Goal: Task Accomplishment & Management: Complete application form

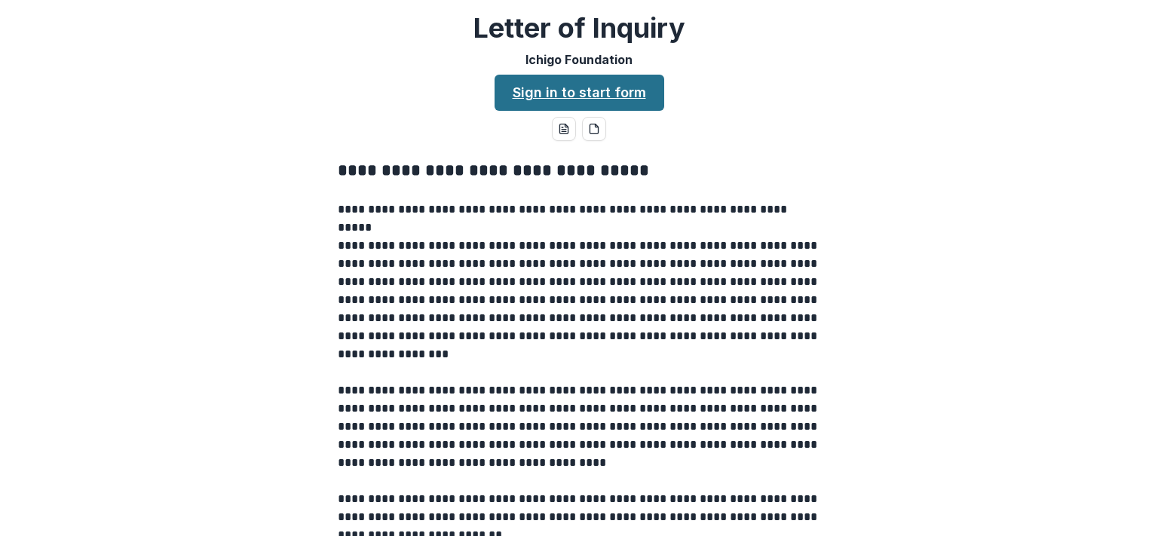
click at [508, 104] on link "Sign in to start form" at bounding box center [580, 93] width 170 height 36
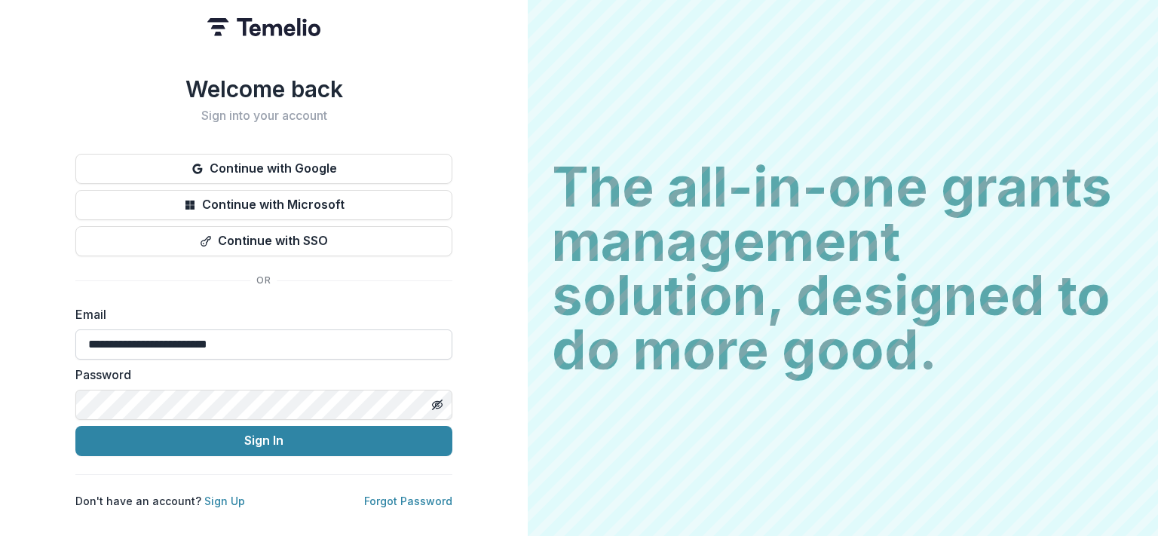
drag, startPoint x: 272, startPoint y: 340, endPoint x: 112, endPoint y: 352, distance: 161.1
click at [112, 352] on input "**********" at bounding box center [263, 345] width 377 height 30
click at [252, 158] on button "Continue with Google" at bounding box center [263, 169] width 377 height 30
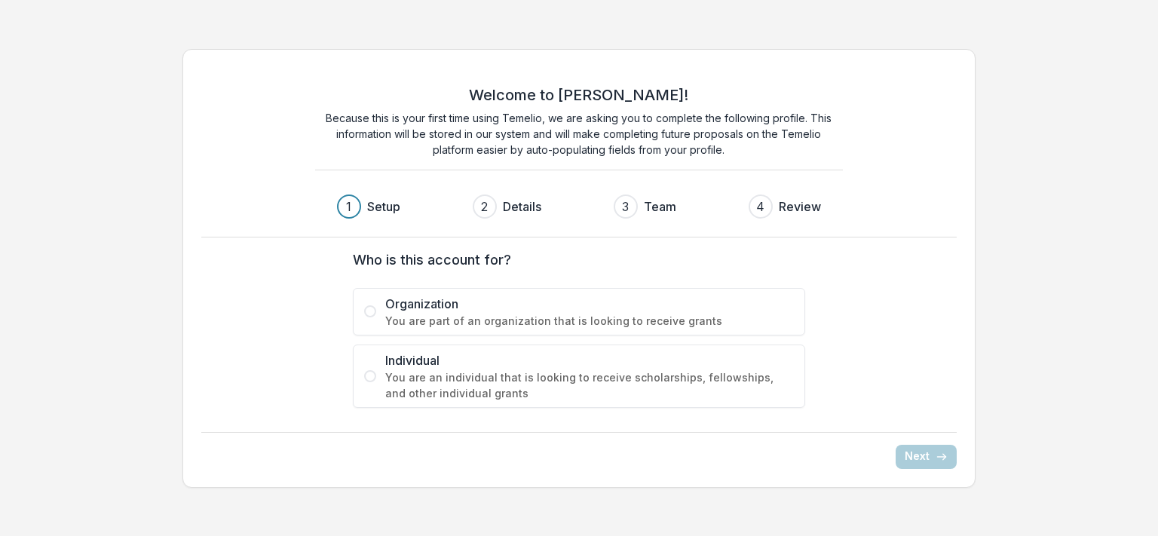
click at [568, 310] on span "Organization" at bounding box center [589, 304] width 409 height 18
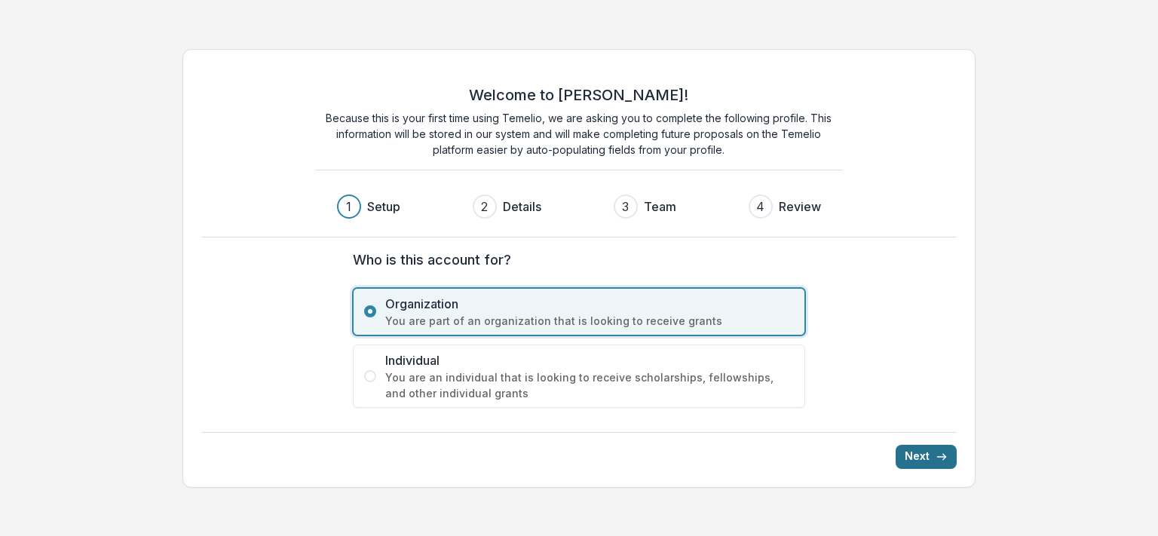
click at [916, 454] on button "Next" at bounding box center [926, 457] width 61 height 24
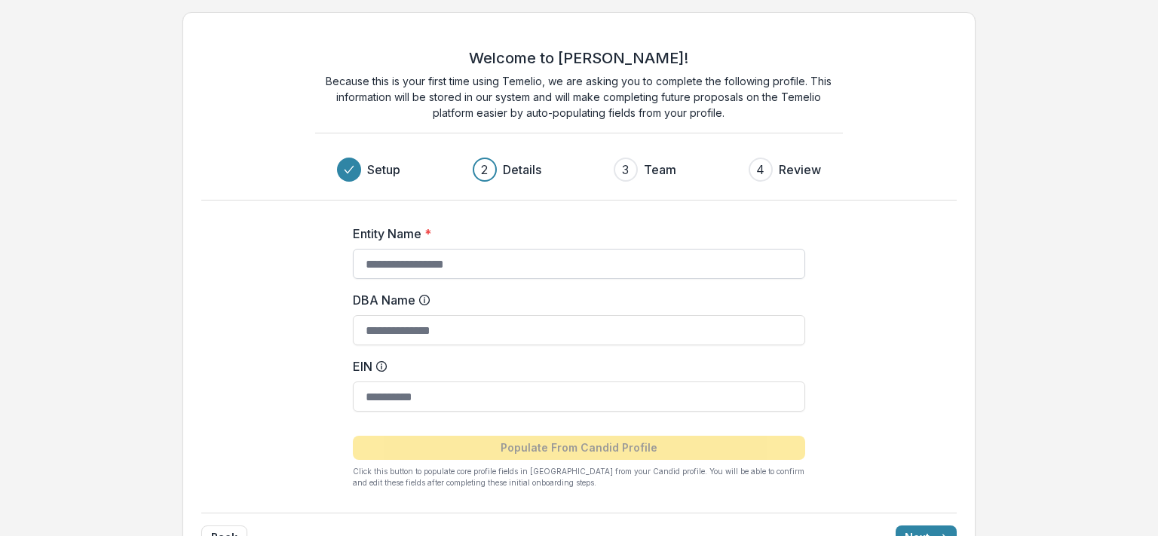
click at [448, 260] on input "Entity Name *" at bounding box center [579, 264] width 453 height 30
type input "**********"
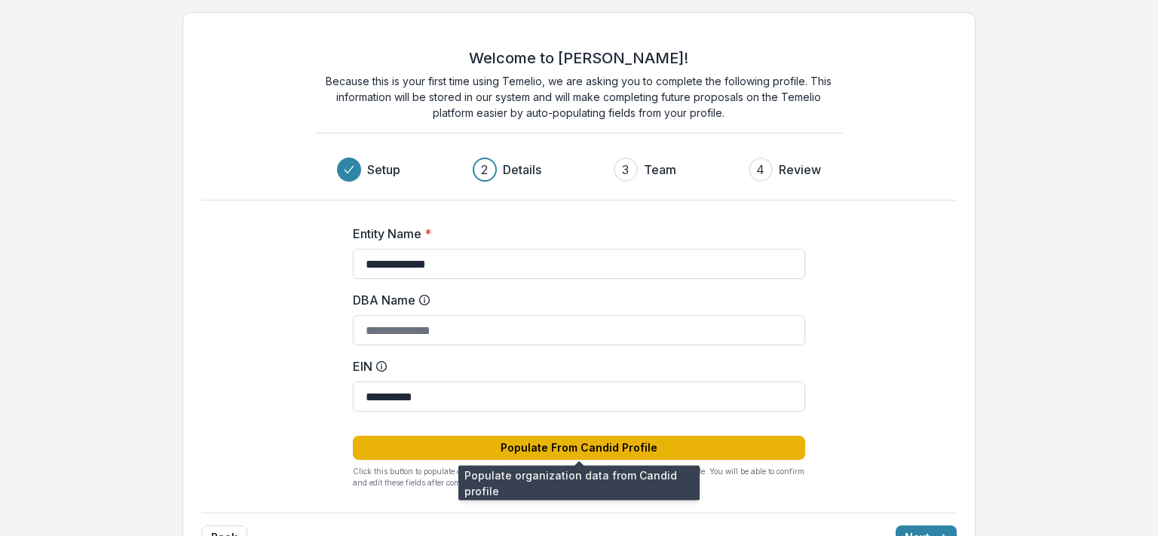
type input "**********"
click at [542, 444] on button "Populate From Candid Profile" at bounding box center [579, 448] width 453 height 24
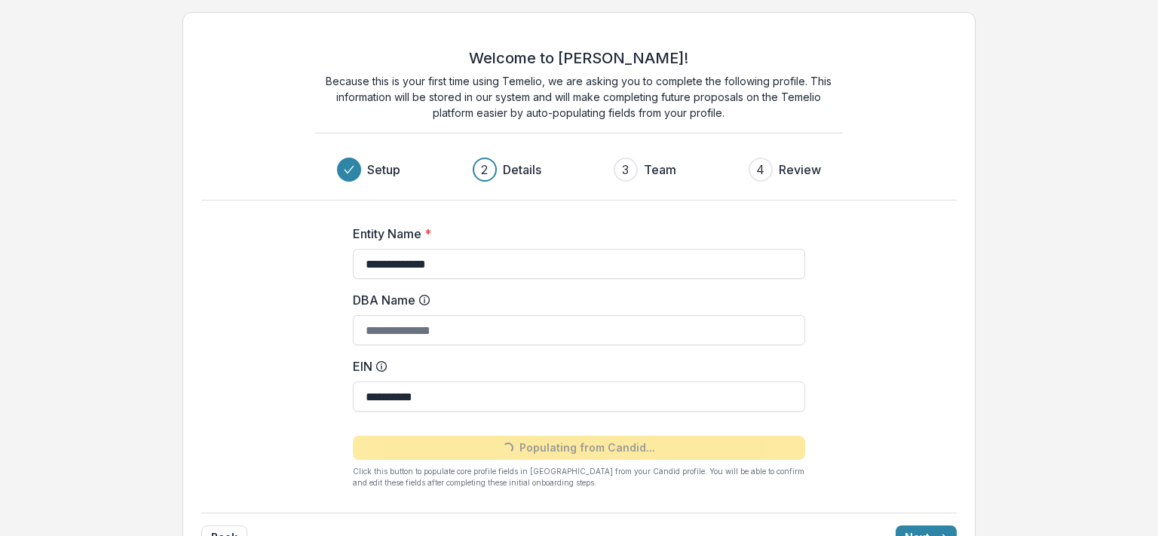
type input "**********"
click at [920, 529] on button "Next" at bounding box center [926, 538] width 61 height 24
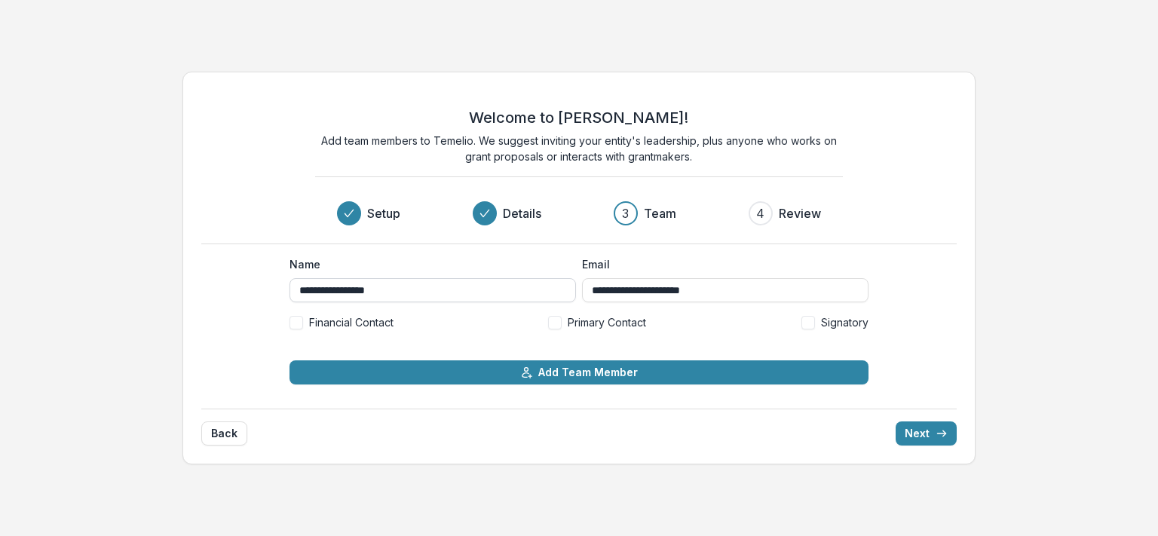
drag, startPoint x: 400, startPoint y: 291, endPoint x: 219, endPoint y: 293, distance: 181.0
click at [290, 293] on input "**********" at bounding box center [433, 290] width 287 height 24
type input "**********"
click at [560, 319] on span at bounding box center [555, 323] width 14 height 14
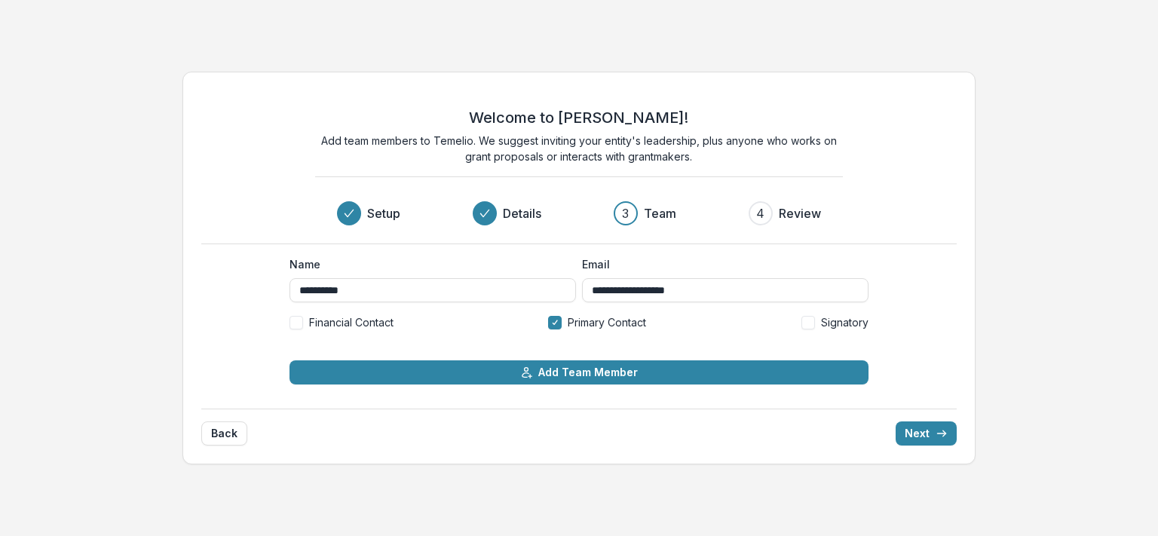
click at [805, 321] on span at bounding box center [809, 323] width 14 height 14
click at [297, 324] on span at bounding box center [297, 323] width 14 height 14
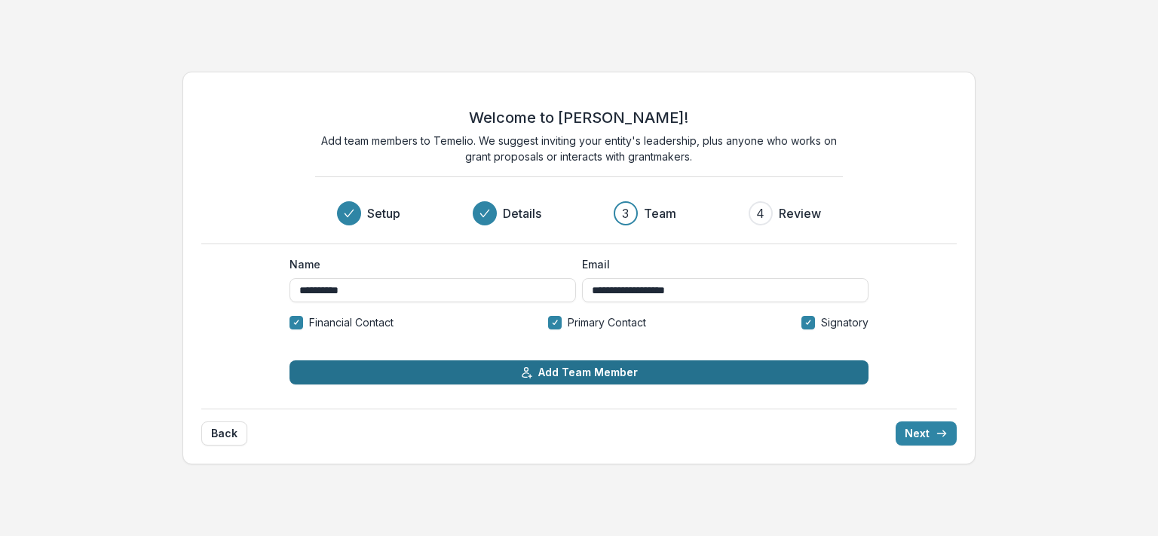
click at [498, 368] on button "Add Team Member" at bounding box center [579, 373] width 579 height 24
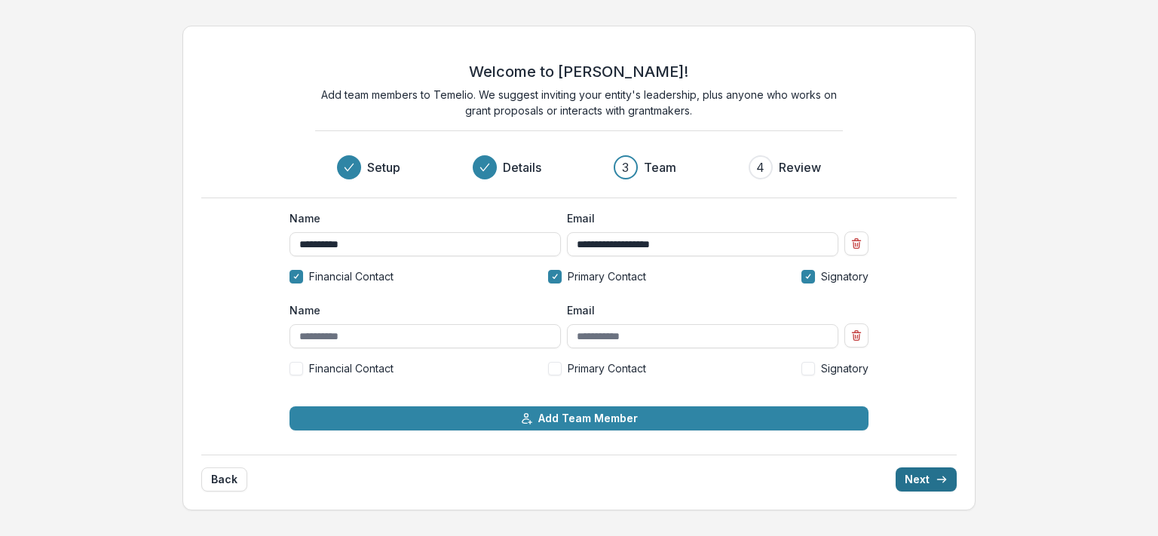
click at [931, 484] on button "Next" at bounding box center [926, 480] width 61 height 24
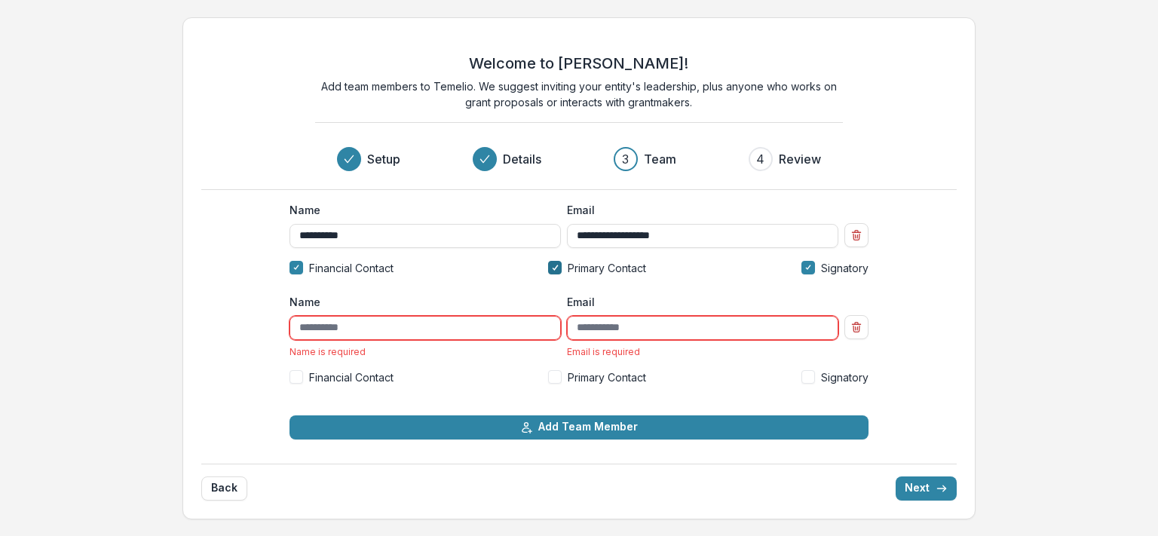
click at [556, 267] on icon at bounding box center [555, 267] width 7 height 5
click at [433, 336] on input "Name" at bounding box center [426, 328] width 272 height 24
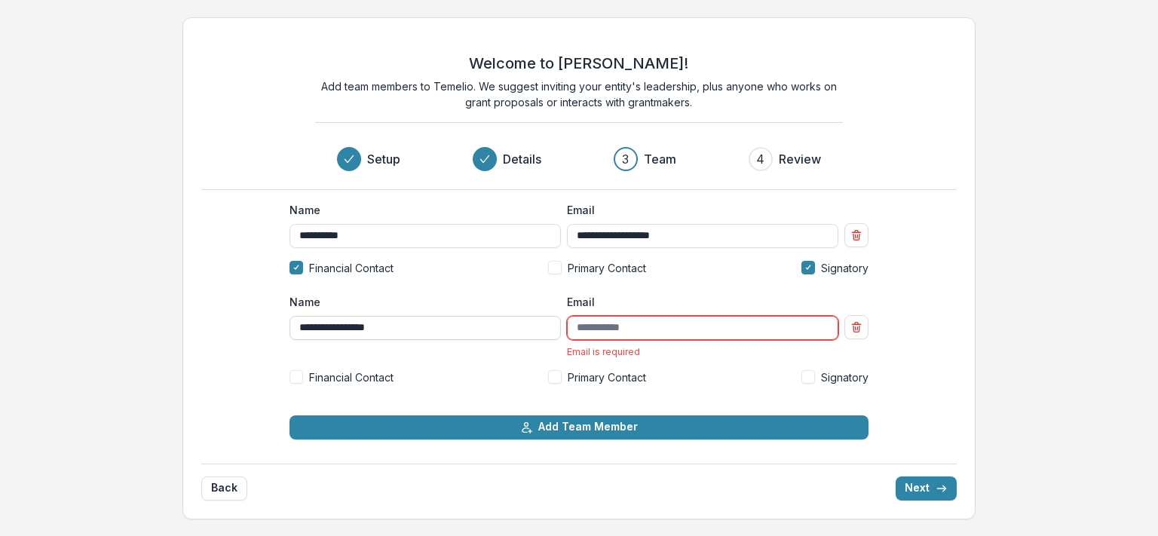
type input "**********"
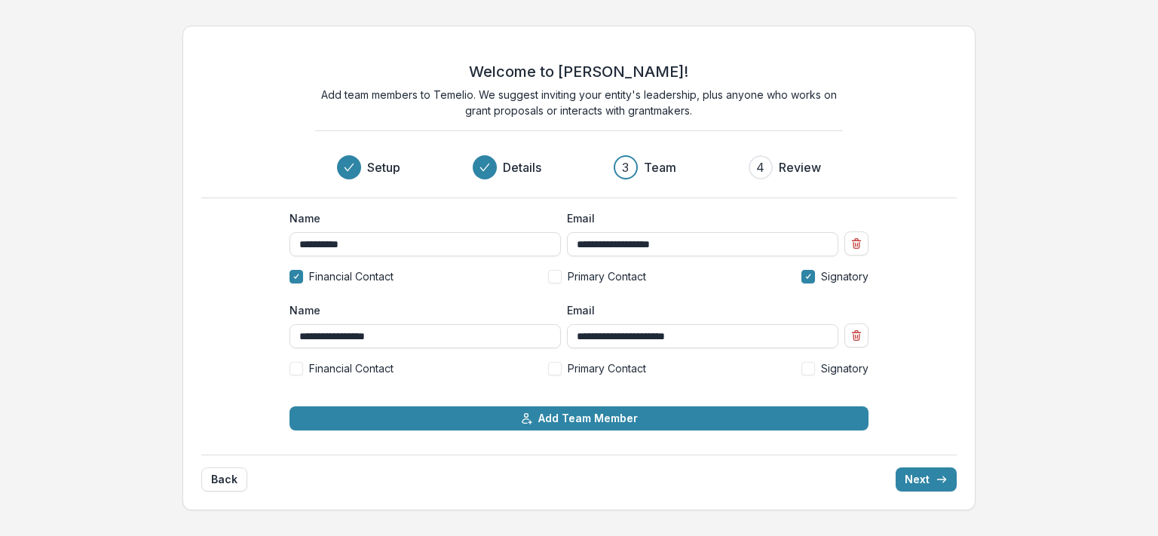
type input "**********"
click at [560, 364] on span at bounding box center [555, 369] width 14 height 14
click at [946, 472] on button "Next" at bounding box center [926, 480] width 61 height 24
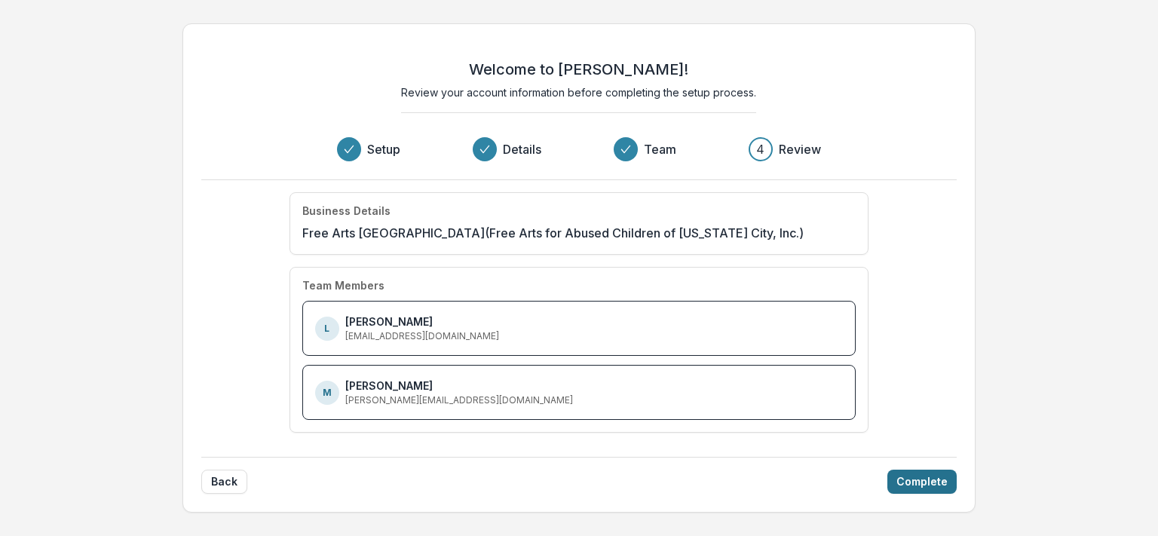
click at [944, 480] on button "Complete" at bounding box center [922, 482] width 69 height 24
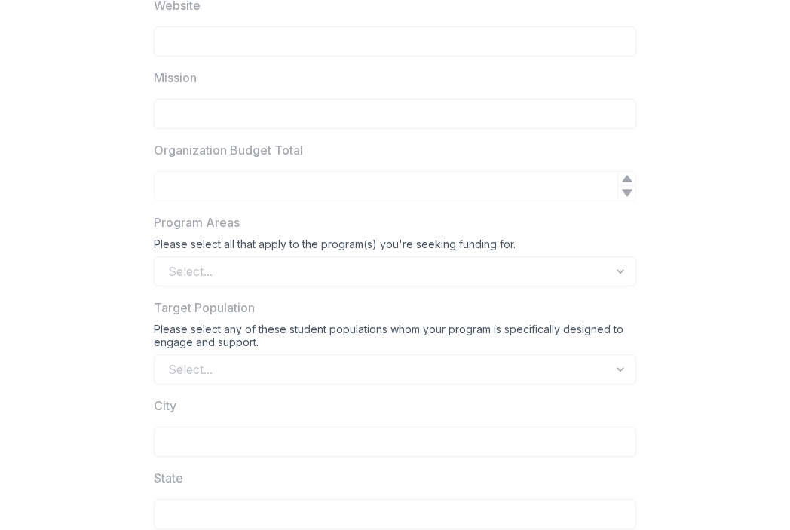
scroll to position [821, 0]
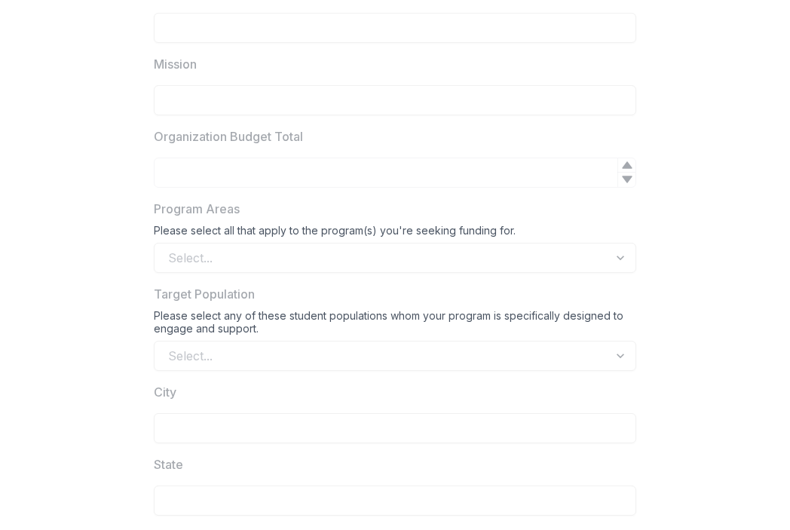
click at [170, 259] on div "Select..." at bounding box center [395, 258] width 483 height 30
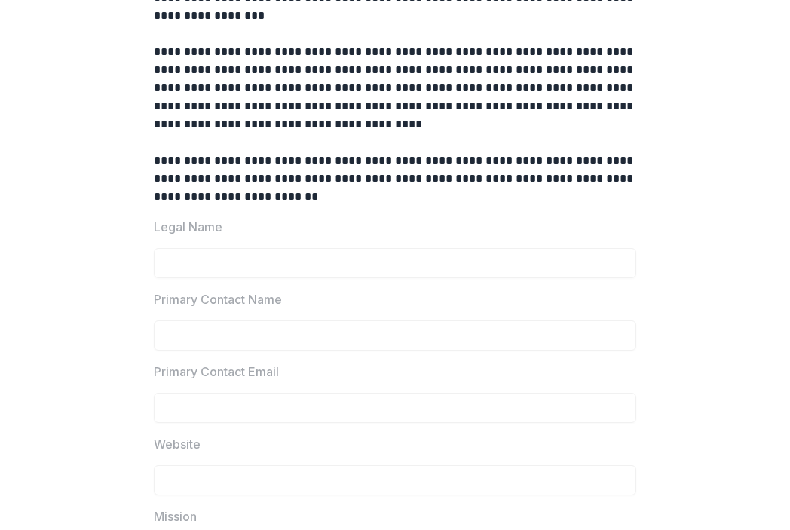
scroll to position [0, 0]
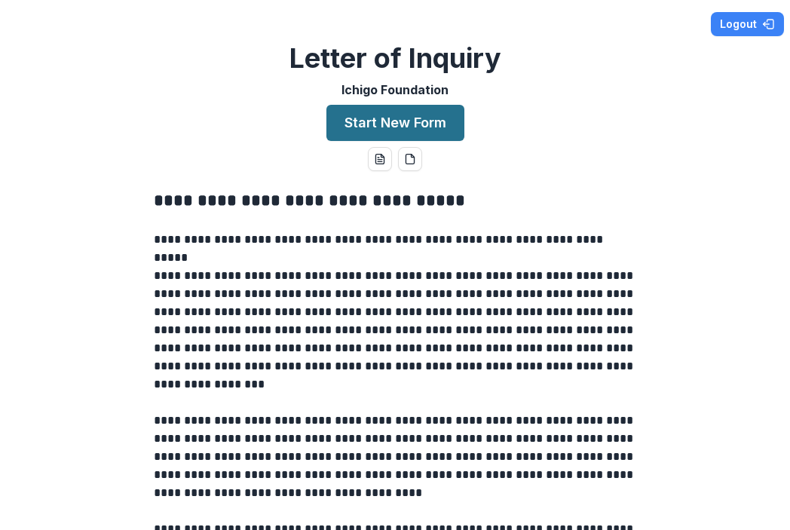
click at [345, 124] on button "Start New Form" at bounding box center [396, 123] width 138 height 36
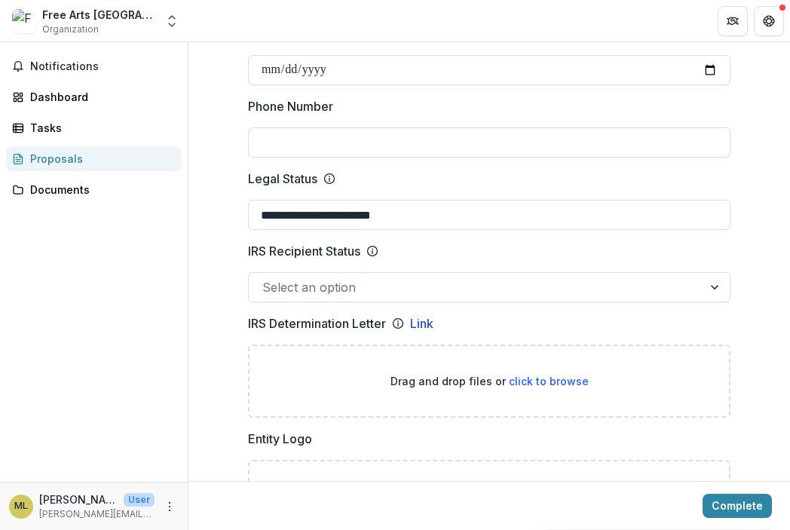
scroll to position [724, 0]
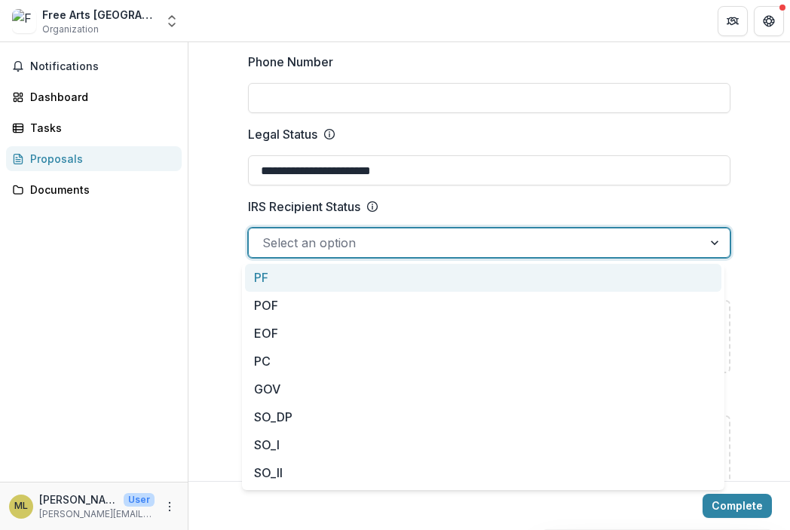
click at [345, 244] on div at bounding box center [475, 242] width 427 height 21
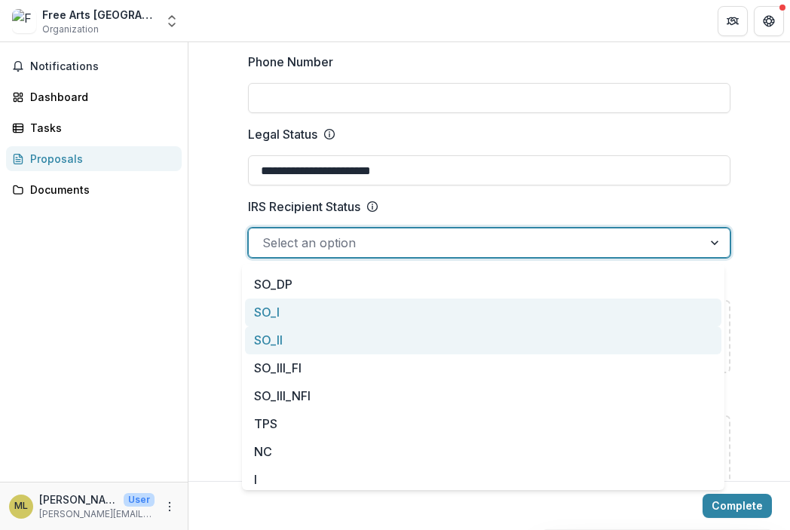
scroll to position [137, 0]
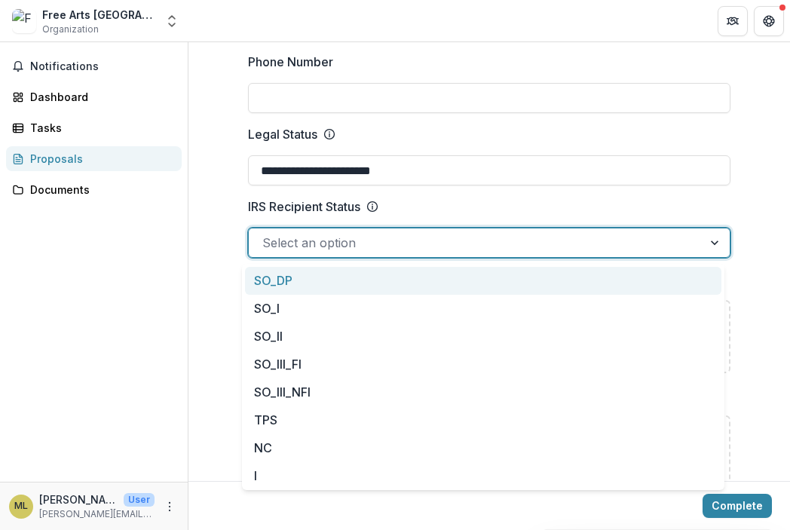
click at [335, 235] on div at bounding box center [475, 242] width 427 height 21
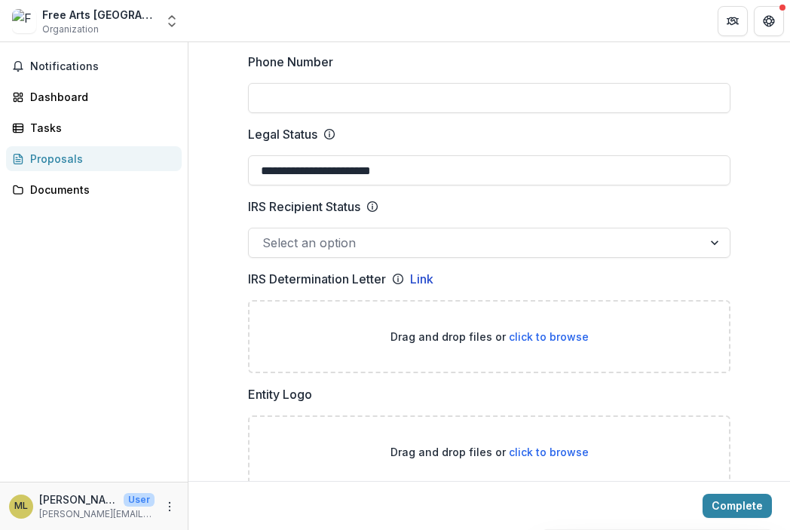
click at [373, 207] on line at bounding box center [373, 207] width 0 height 3
click at [266, 234] on input "IRS Recipient Status" at bounding box center [264, 243] width 4 height 18
click at [373, 207] on line at bounding box center [373, 207] width 0 height 3
click at [266, 234] on input "IRS Recipient Status" at bounding box center [264, 243] width 4 height 18
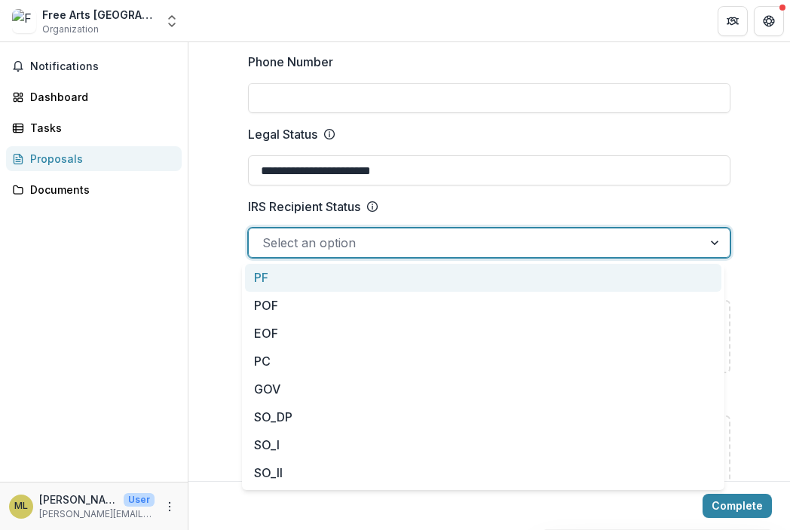
click at [376, 240] on div at bounding box center [475, 242] width 427 height 21
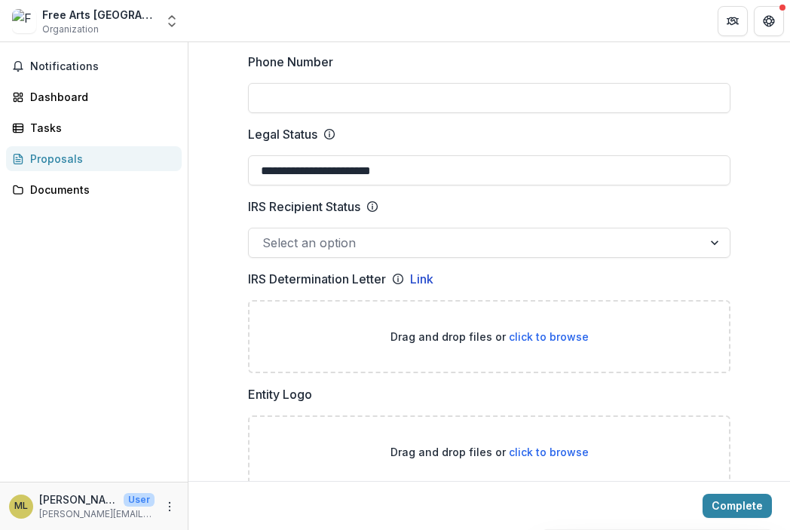
click at [186, 246] on div "Notifications Dashboard Tasks Proposals Documents" at bounding box center [94, 262] width 188 height 440
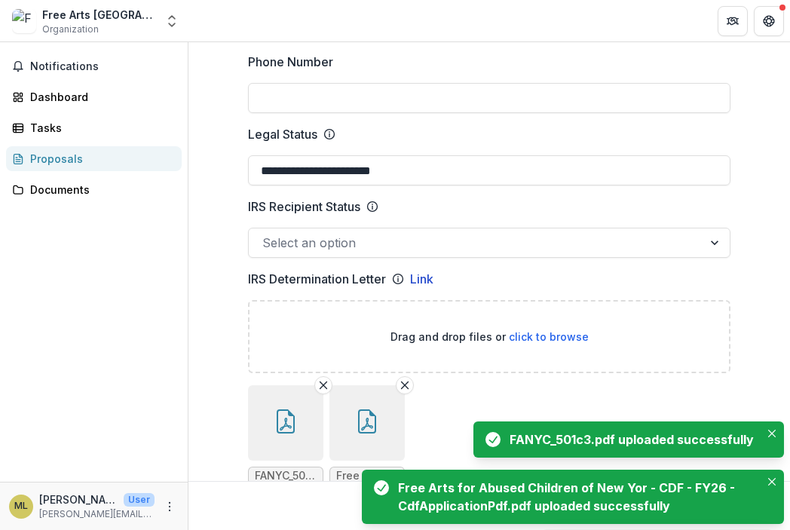
scroll to position [996, 0]
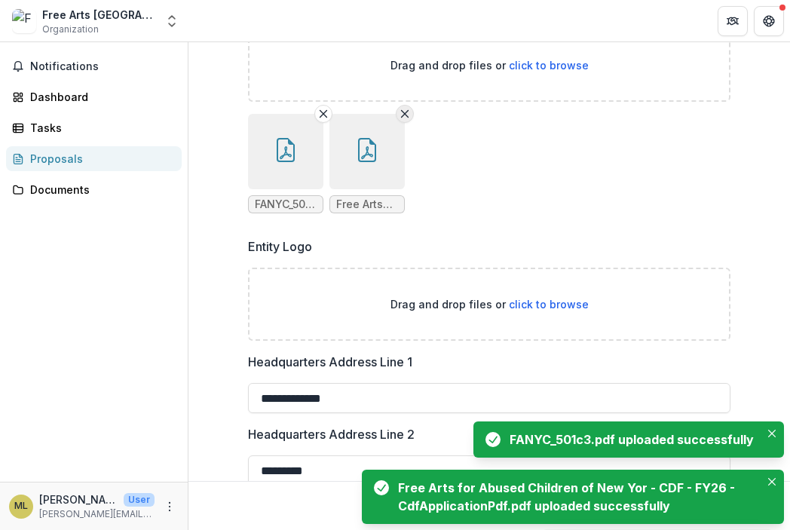
click at [402, 109] on icon "Remove File" at bounding box center [405, 114] width 12 height 12
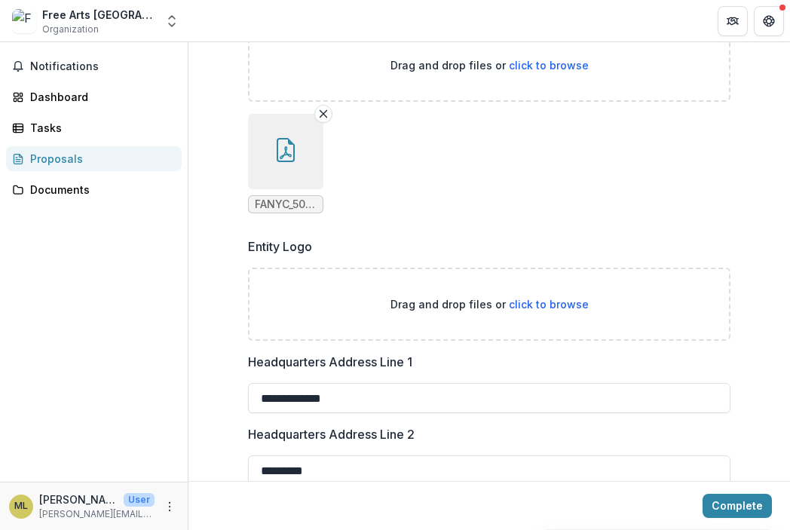
click at [377, 143] on ul "FANYC_501c3.pdf" at bounding box center [489, 164] width 483 height 100
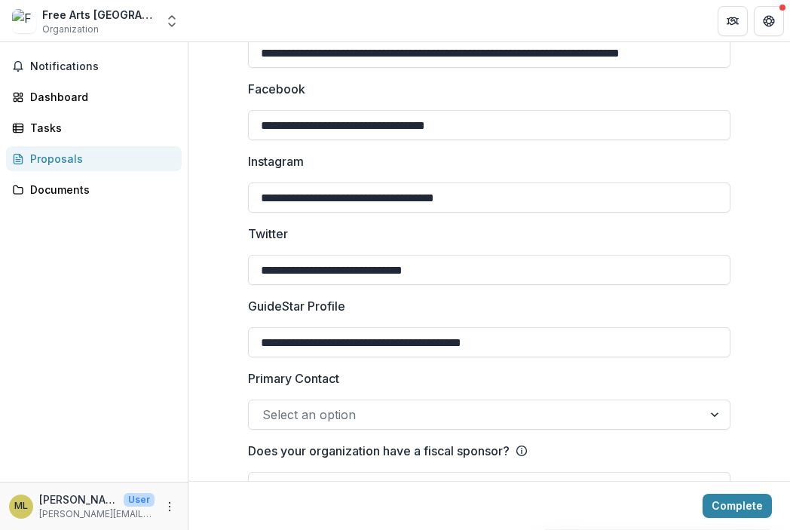
scroll to position [2255, 0]
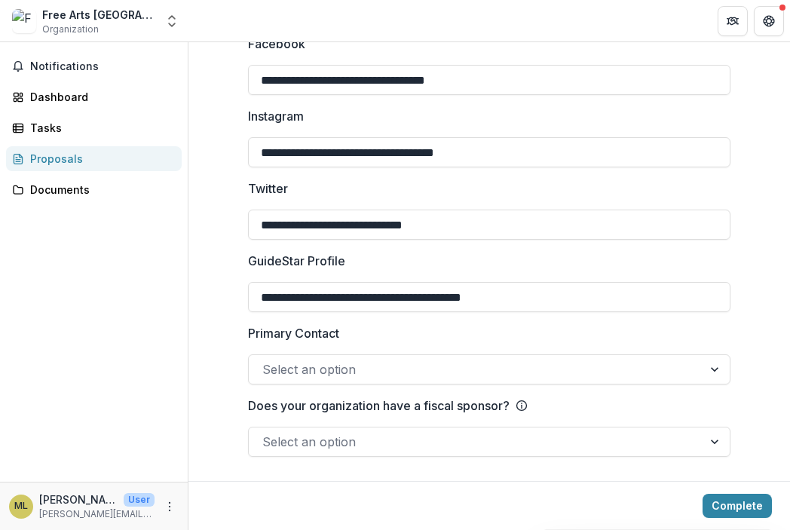
click at [374, 365] on div at bounding box center [475, 369] width 427 height 21
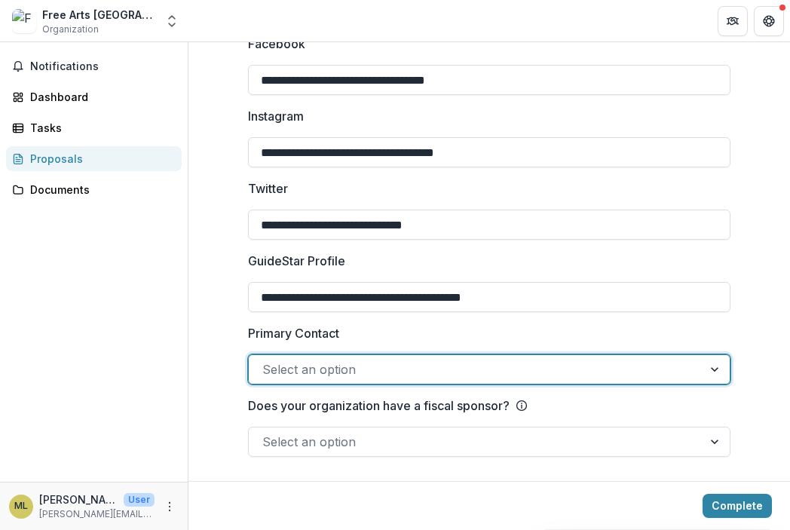
click at [370, 371] on div at bounding box center [475, 369] width 427 height 21
click at [708, 371] on div at bounding box center [716, 369] width 27 height 29
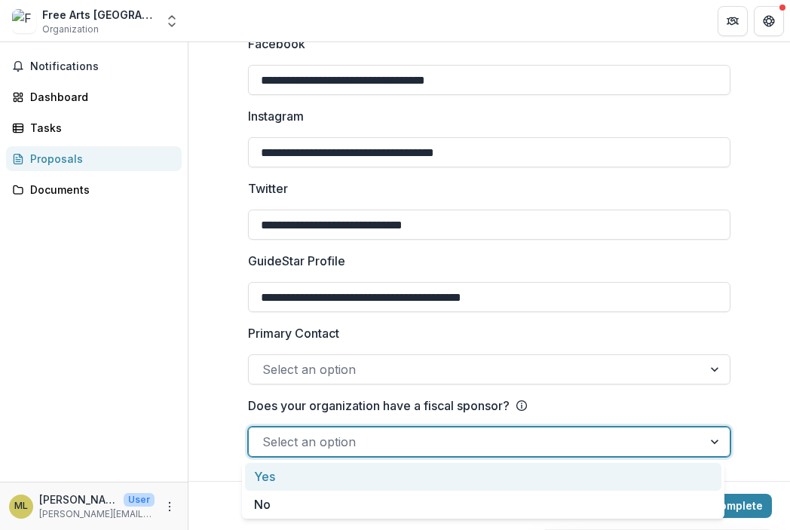
click at [709, 446] on div at bounding box center [716, 442] width 27 height 29
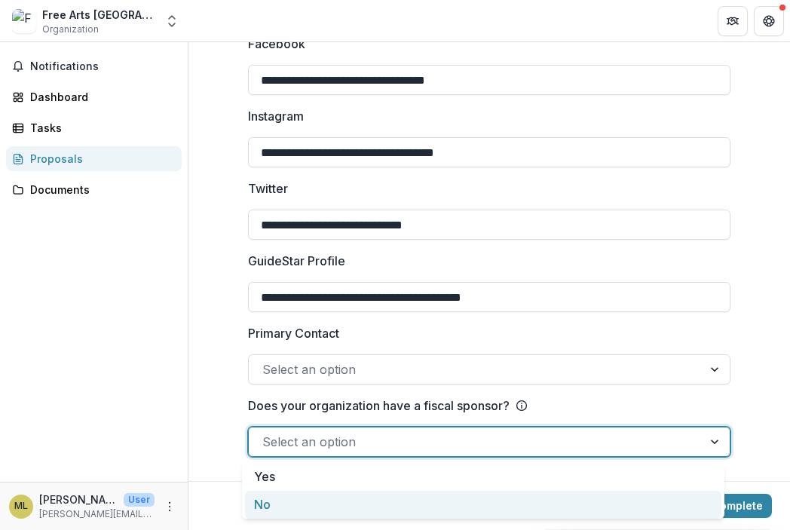
click at [572, 502] on div "No" at bounding box center [483, 505] width 477 height 28
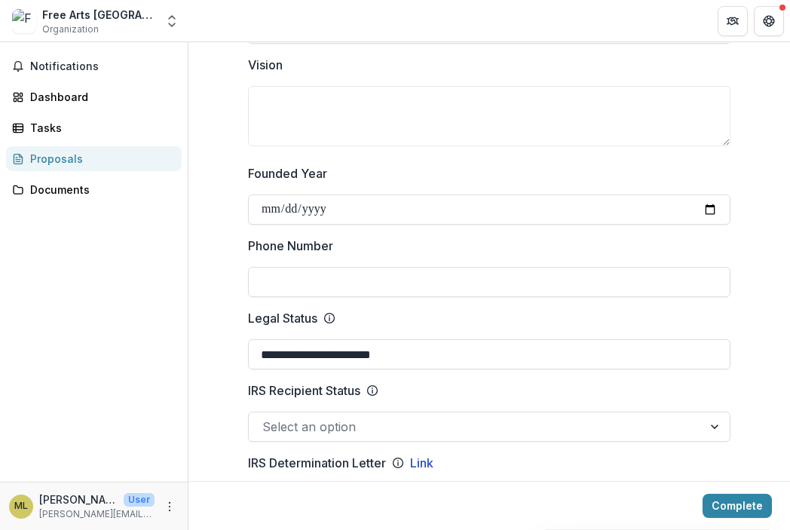
scroll to position [445, 0]
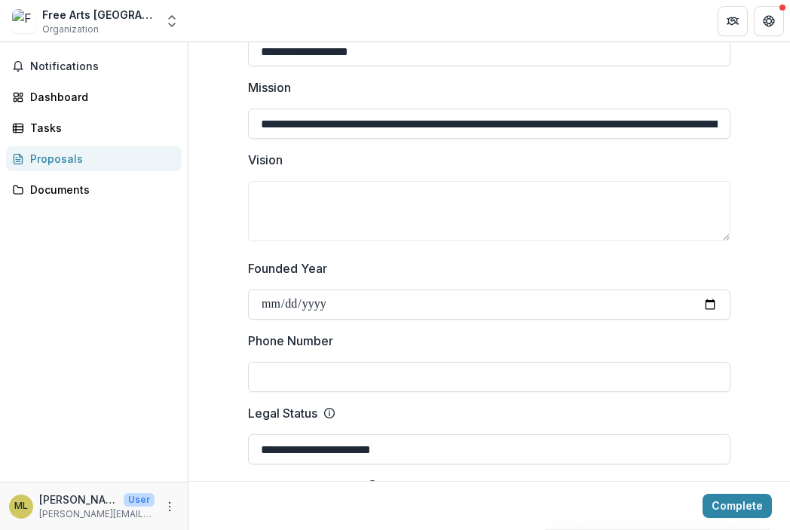
click at [373, 372] on input "Phone Number" at bounding box center [489, 377] width 483 height 30
type input "**********"
click at [141, 261] on div "Notifications Dashboard Tasks Proposals Documents" at bounding box center [94, 262] width 188 height 440
click at [71, 200] on link "Documents" at bounding box center [94, 189] width 176 height 25
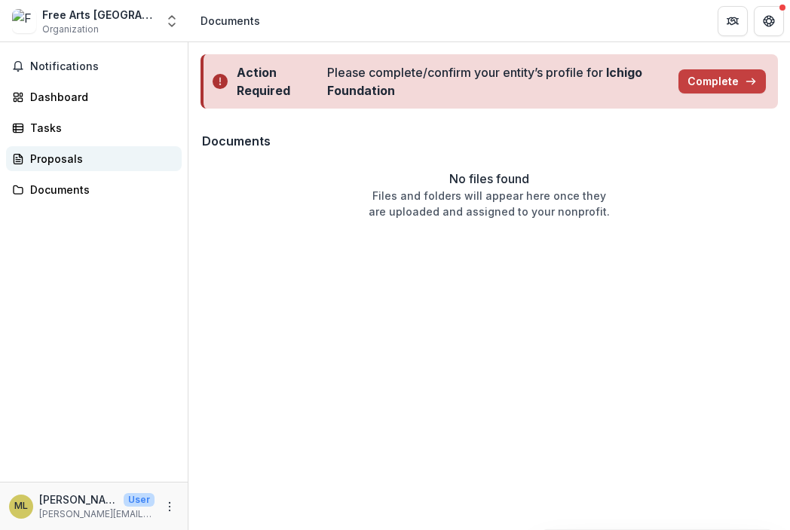
click at [60, 164] on div "Proposals" at bounding box center [100, 159] width 140 height 16
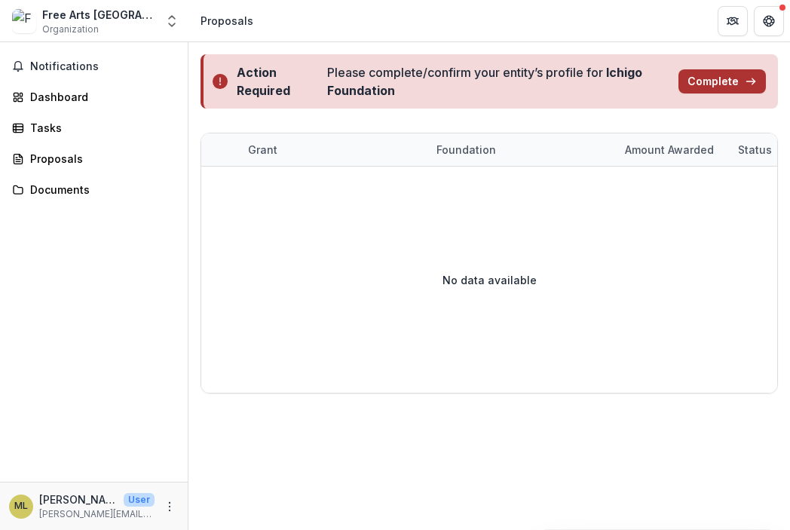
click at [714, 75] on button "Complete" at bounding box center [722, 81] width 87 height 24
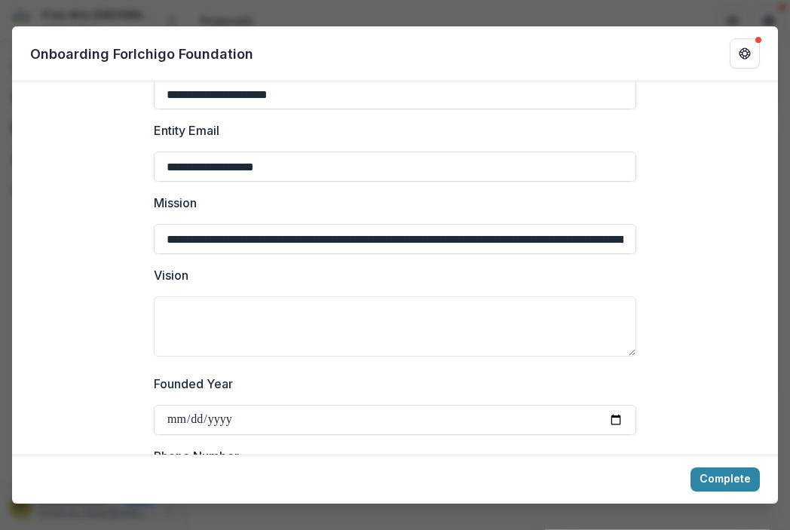
scroll to position [362, 0]
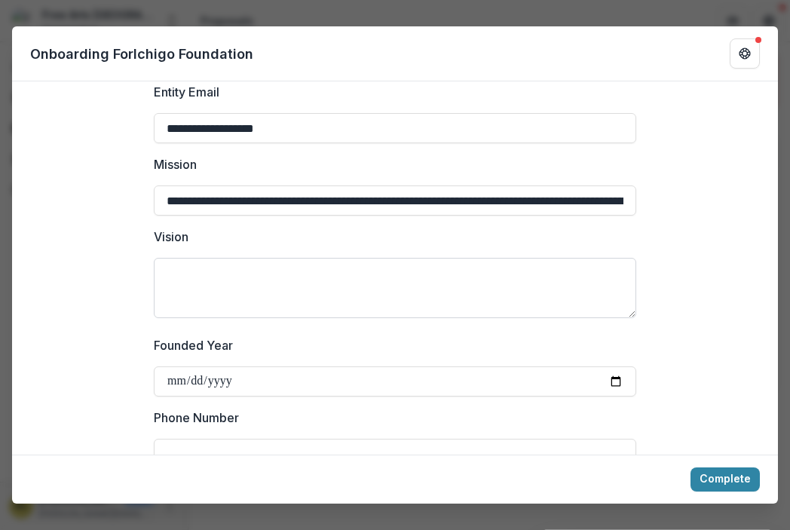
click at [199, 268] on textarea "Vision" at bounding box center [395, 288] width 483 height 60
paste textarea "**********"
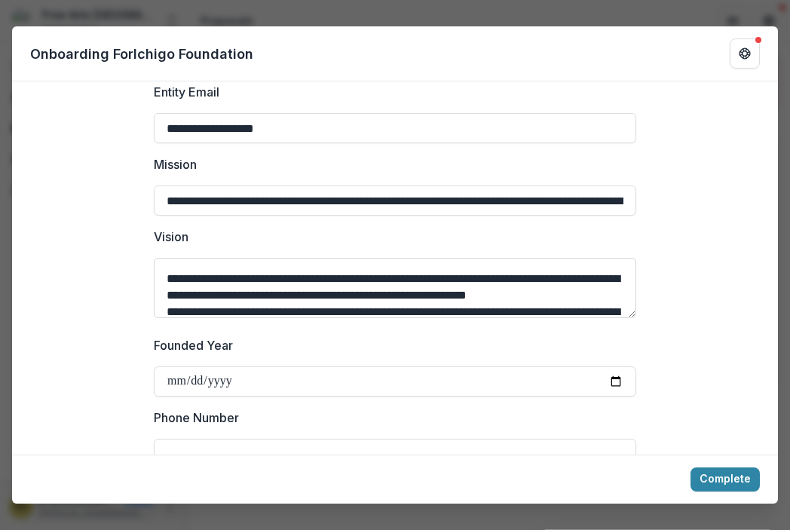
scroll to position [0, 0]
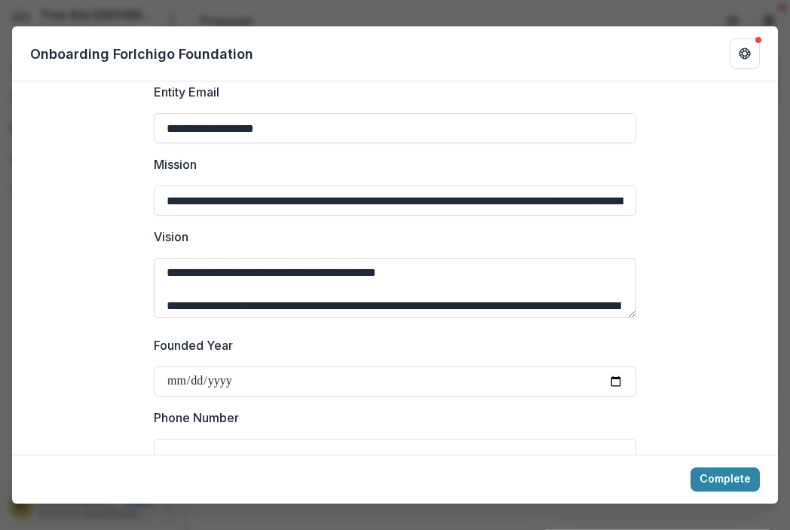
drag, startPoint x: 241, startPoint y: 272, endPoint x: 221, endPoint y: 271, distance: 20.4
click at [221, 271] on textarea "**********" at bounding box center [395, 288] width 483 height 60
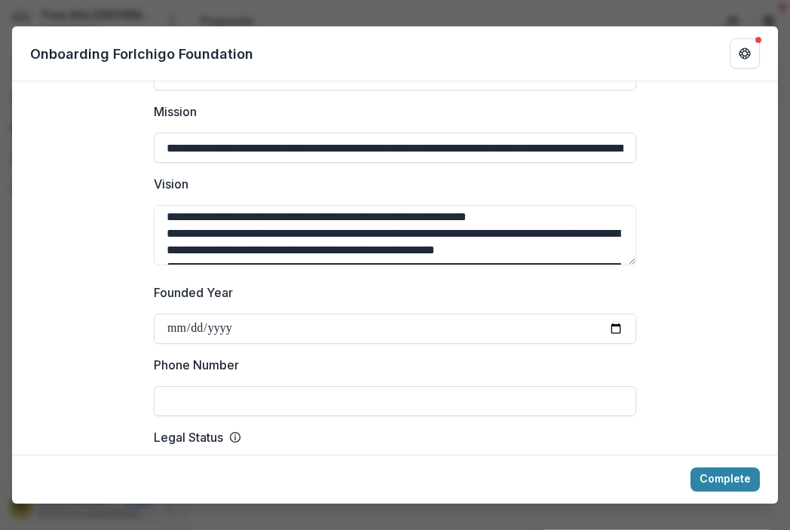
scroll to position [453, 0]
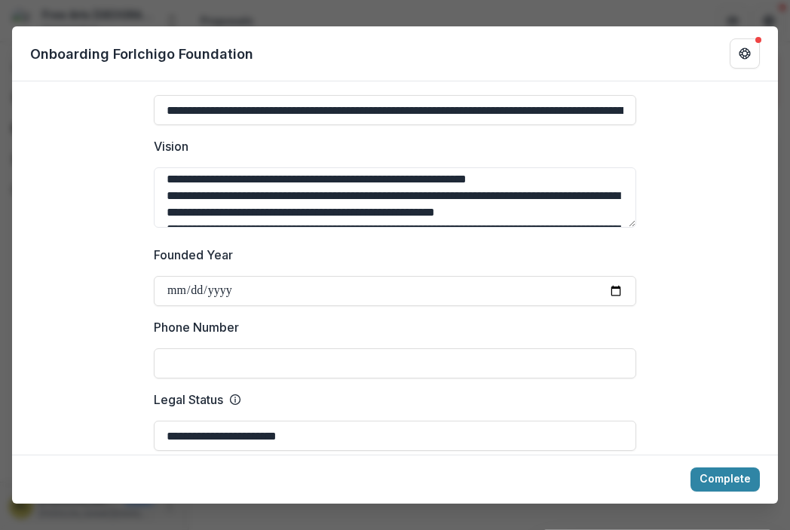
type textarea "**********"
click at [176, 359] on input "Phone Number" at bounding box center [395, 363] width 483 height 30
type input "**********"
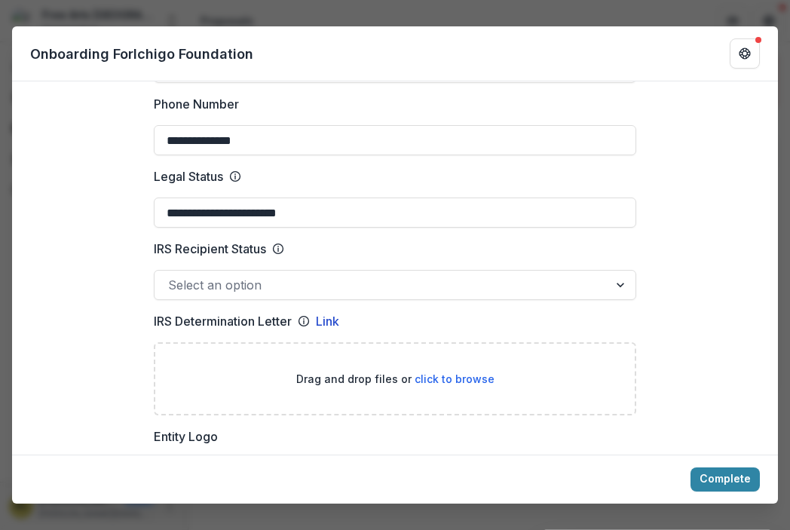
scroll to position [724, 0]
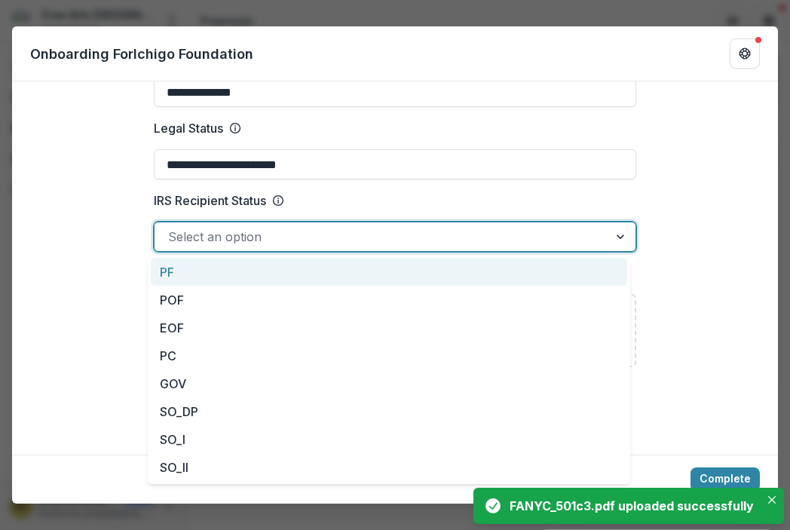
click at [618, 236] on div at bounding box center [622, 236] width 27 height 29
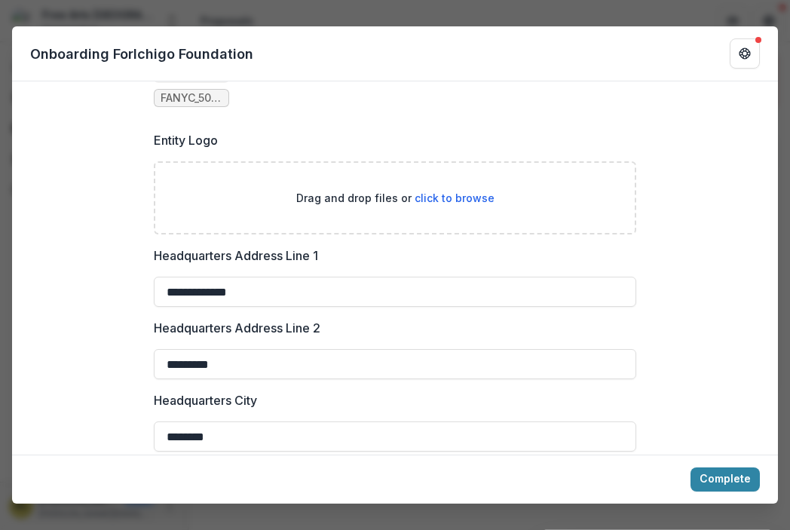
scroll to position [1177, 0]
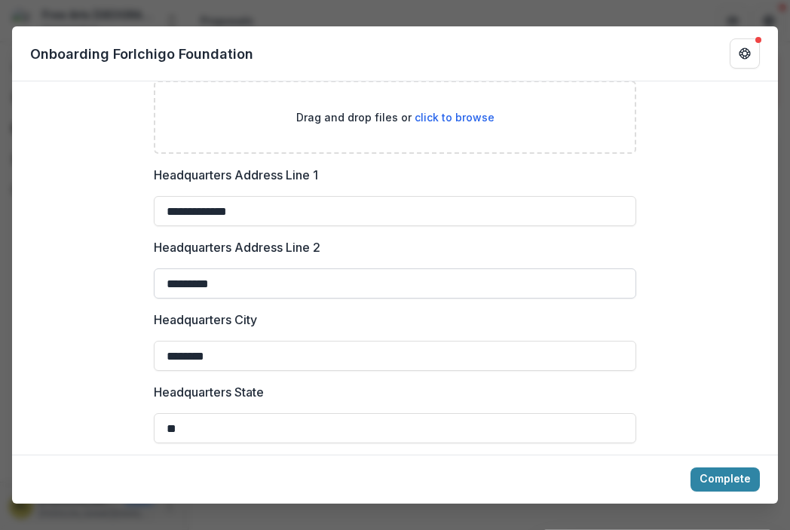
drag, startPoint x: 72, startPoint y: 299, endPoint x: 60, endPoint y: 299, distance: 11.3
click at [154, 299] on input "*********" at bounding box center [395, 283] width 483 height 30
type input "*********"
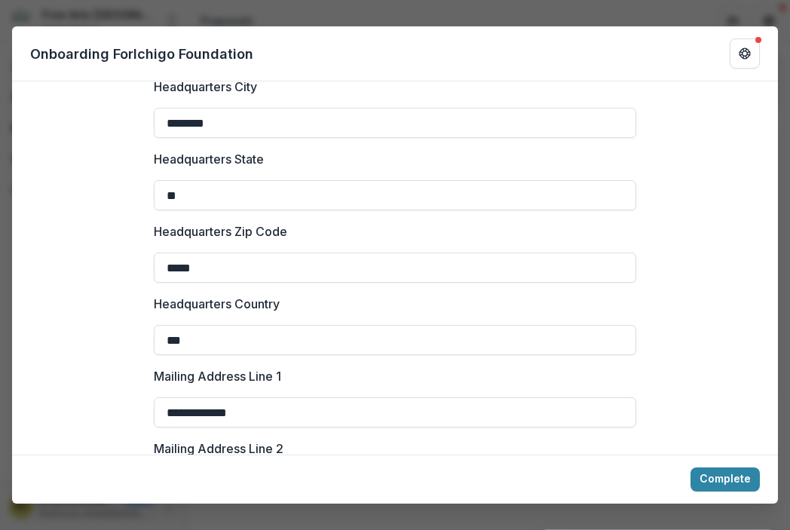
scroll to position [1627, 0]
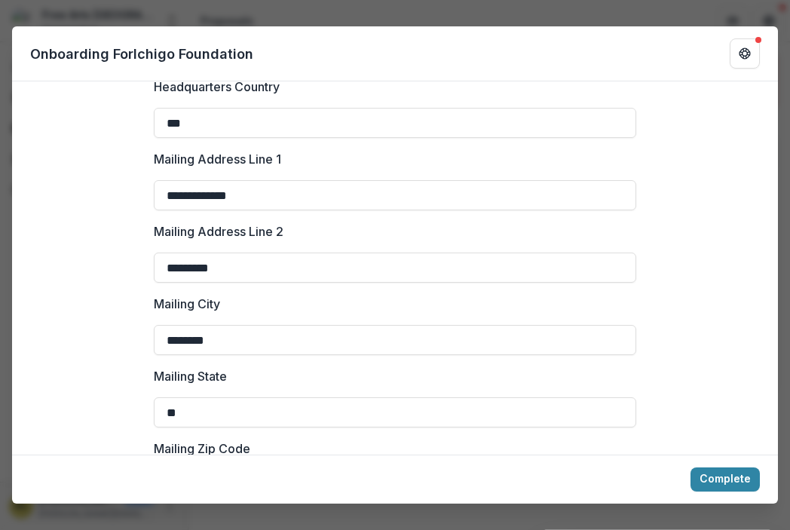
type input "*********"
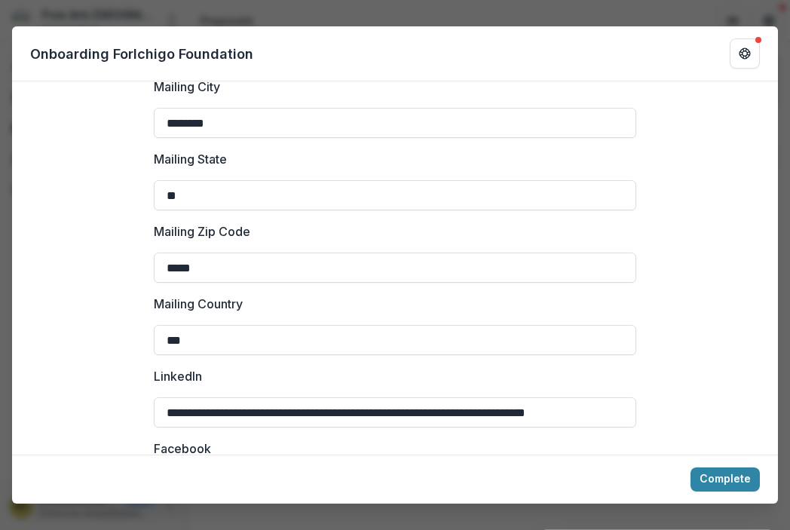
scroll to position [0, 37]
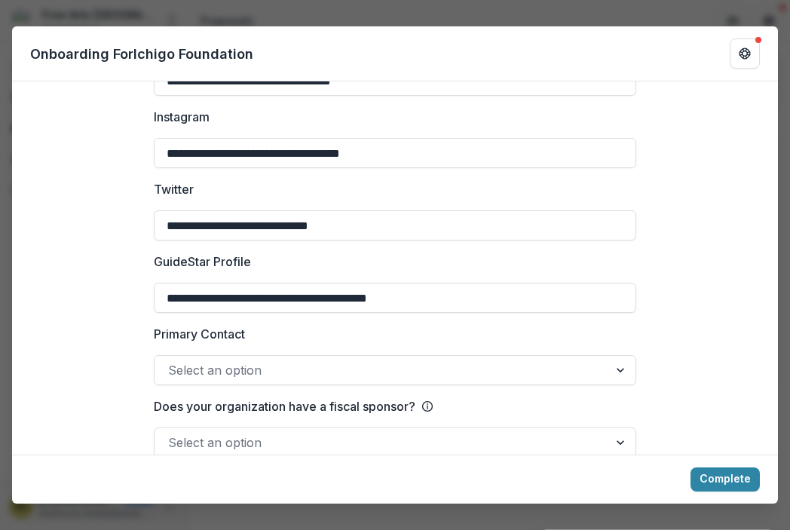
scroll to position [2275, 0]
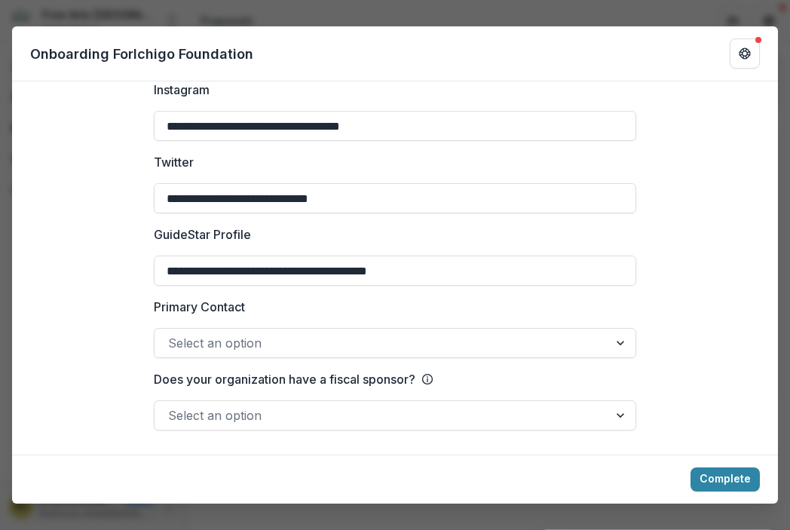
click at [611, 419] on div at bounding box center [622, 415] width 27 height 29
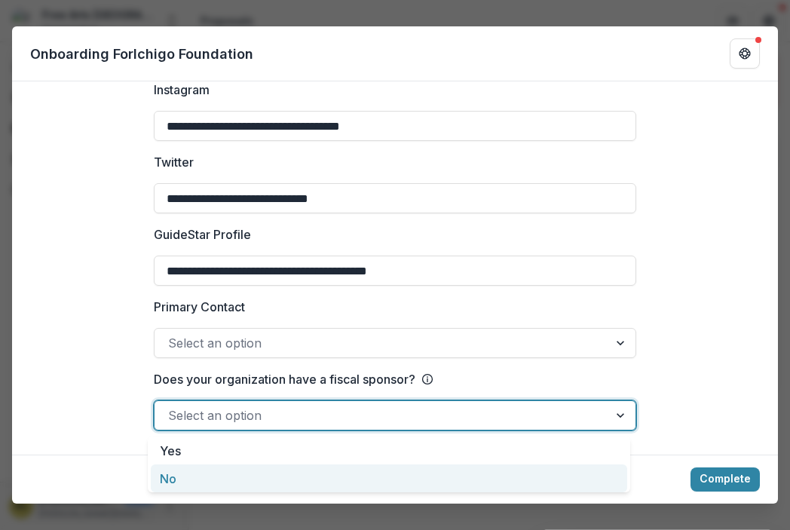
click at [311, 477] on div "No" at bounding box center [389, 479] width 477 height 28
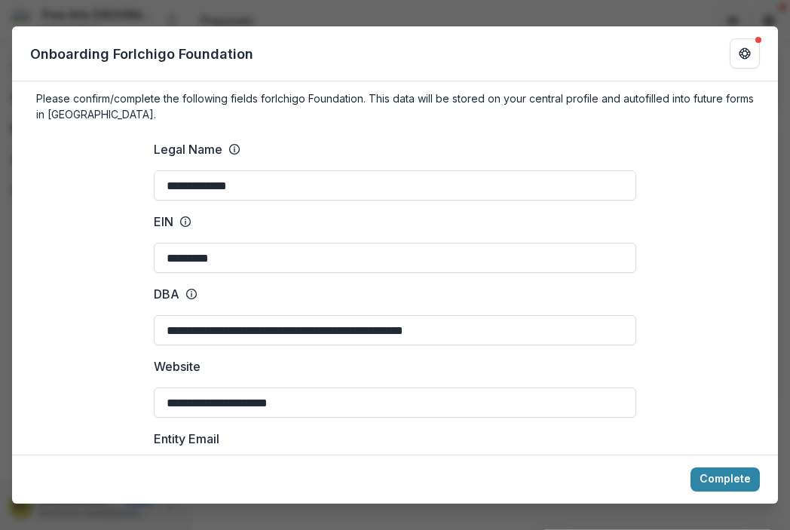
scroll to position [0, 0]
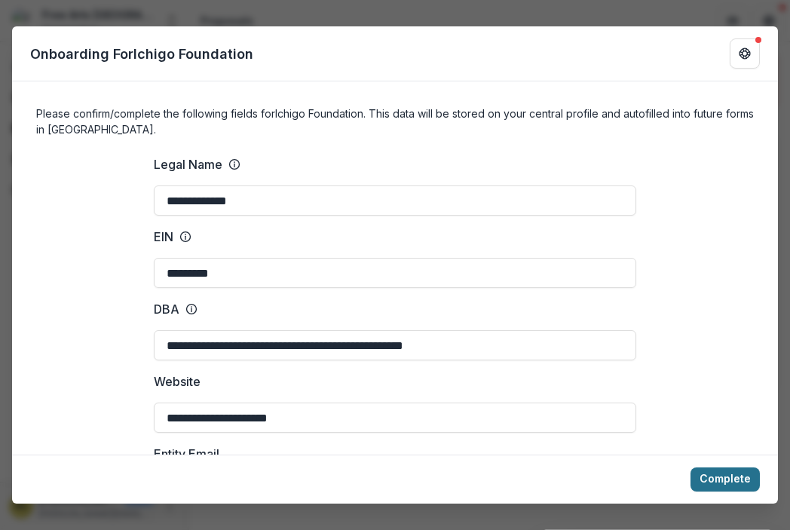
click at [722, 474] on button "Complete" at bounding box center [725, 480] width 69 height 24
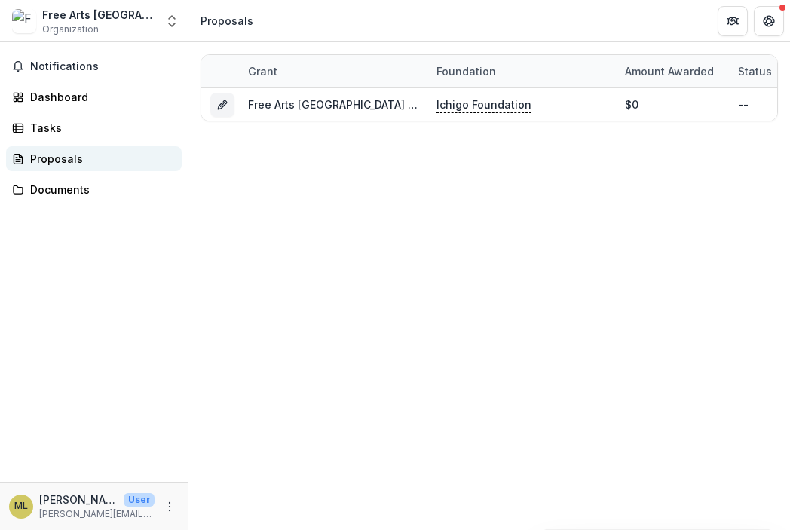
click at [79, 158] on div "Proposals" at bounding box center [100, 159] width 140 height 16
click at [57, 156] on div "Proposals" at bounding box center [100, 159] width 140 height 16
click at [35, 152] on div "Proposals" at bounding box center [100, 159] width 140 height 16
click at [50, 157] on div "Proposals" at bounding box center [100, 159] width 140 height 16
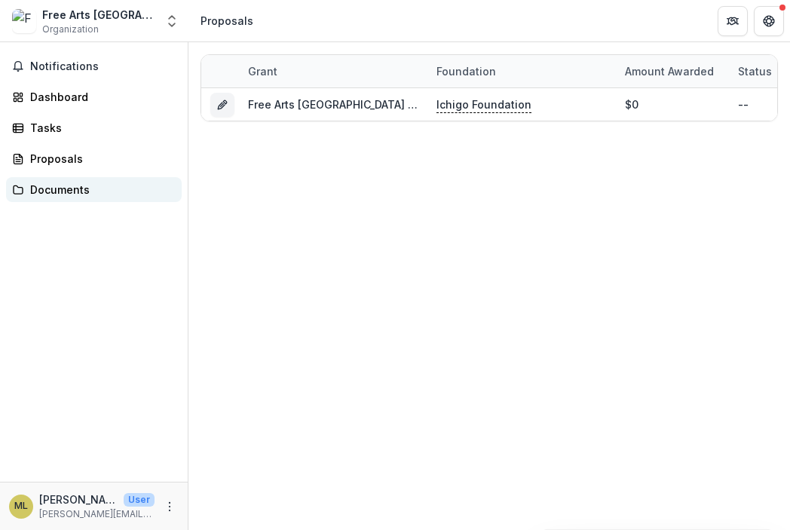
click at [65, 186] on div "Documents" at bounding box center [100, 190] width 140 height 16
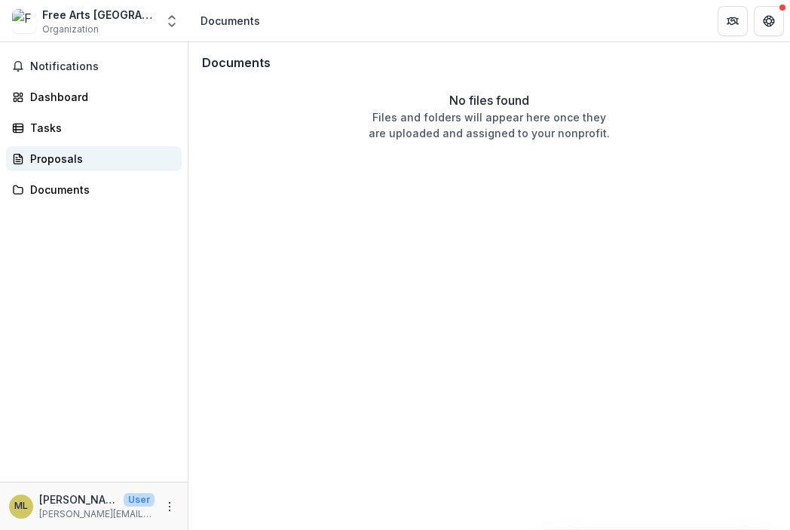
click at [62, 148] on link "Proposals" at bounding box center [94, 158] width 176 height 25
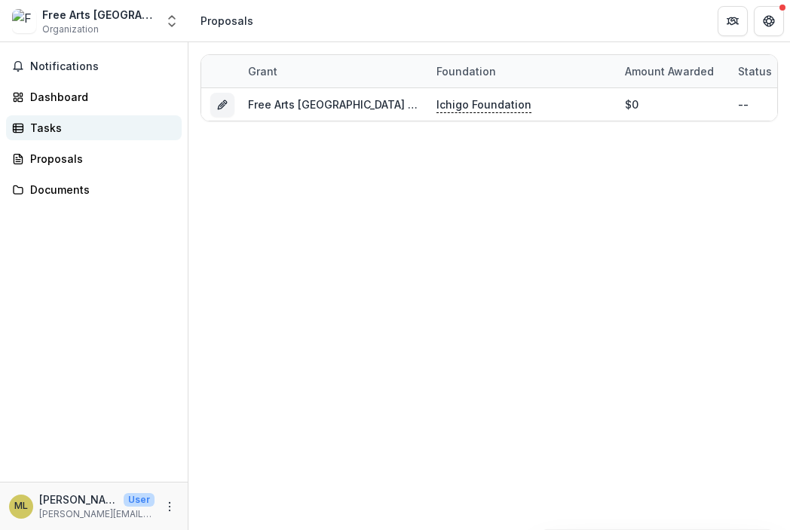
click at [48, 118] on link "Tasks" at bounding box center [94, 127] width 176 height 25
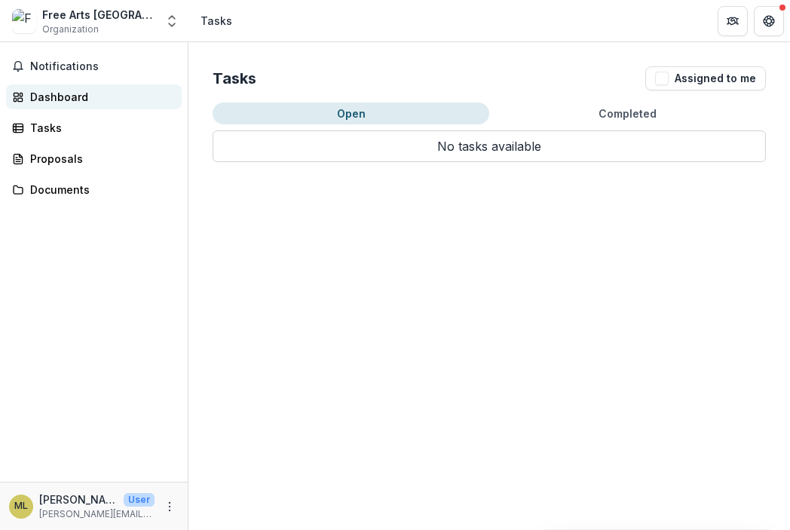
click at [48, 91] on div "Dashboard" at bounding box center [100, 97] width 140 height 16
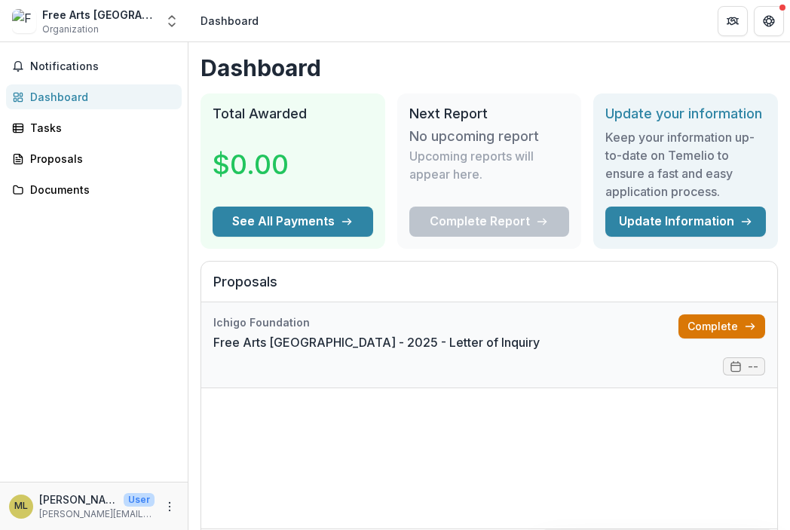
click at [711, 339] on link "Complete" at bounding box center [722, 327] width 87 height 24
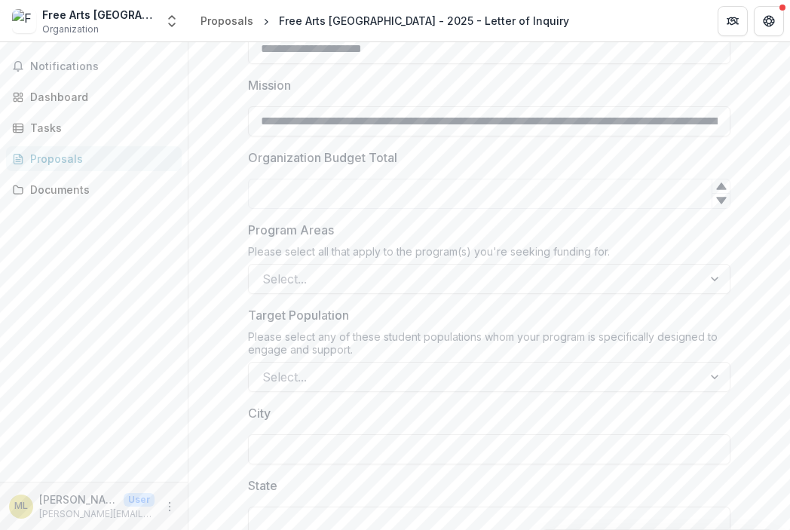
scroll to position [905, 0]
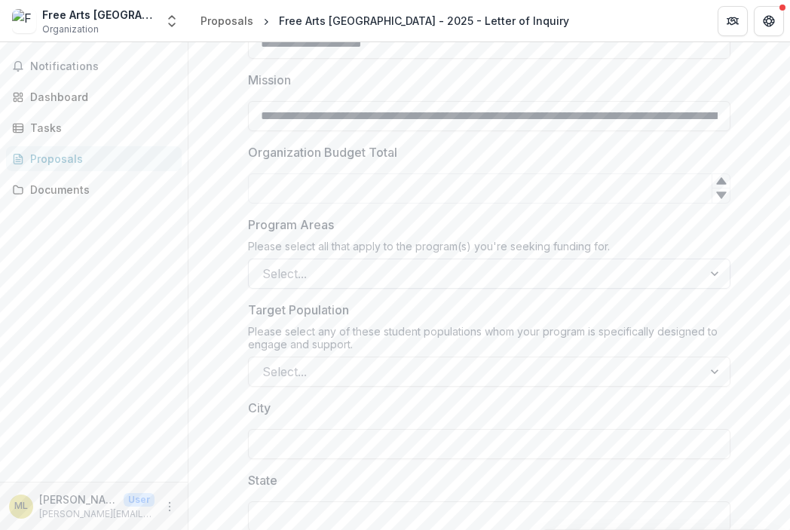
click at [710, 259] on div at bounding box center [716, 273] width 27 height 29
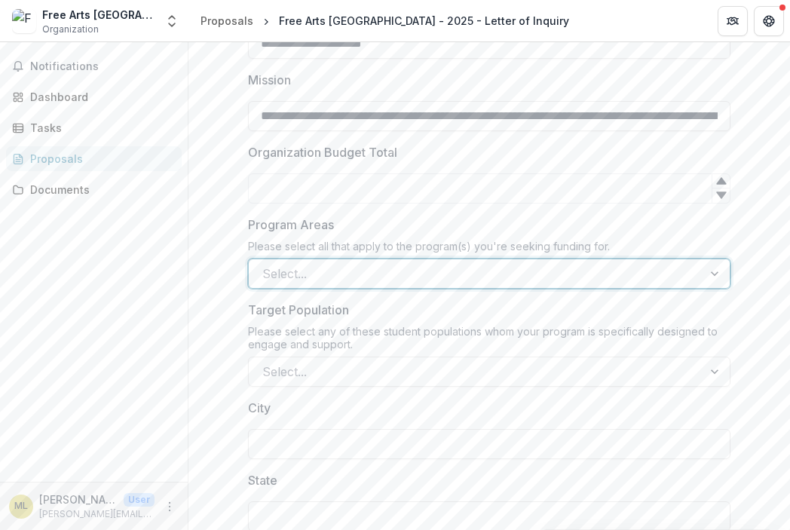
click at [710, 259] on div at bounding box center [716, 273] width 27 height 29
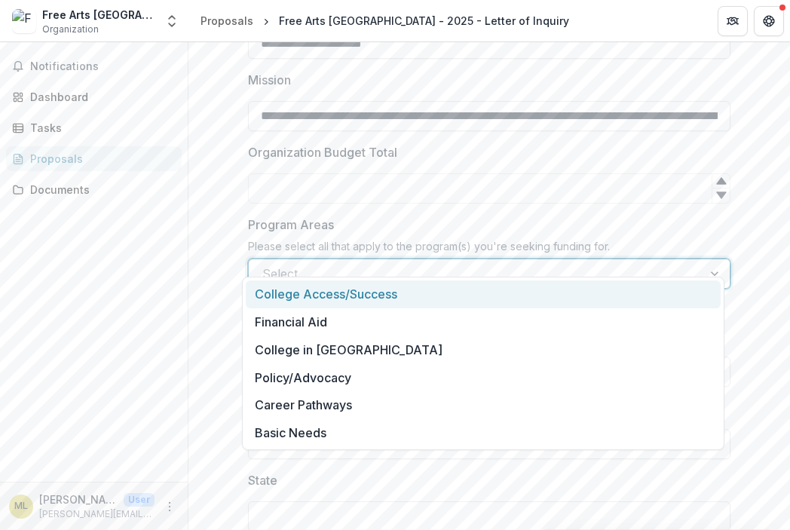
click at [318, 289] on div "College Access/Success" at bounding box center [483, 295] width 475 height 28
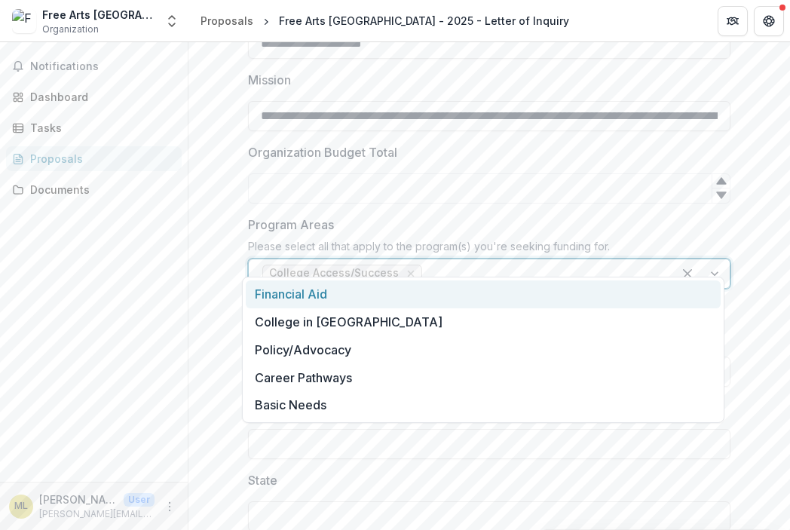
click at [707, 259] on div at bounding box center [701, 273] width 57 height 29
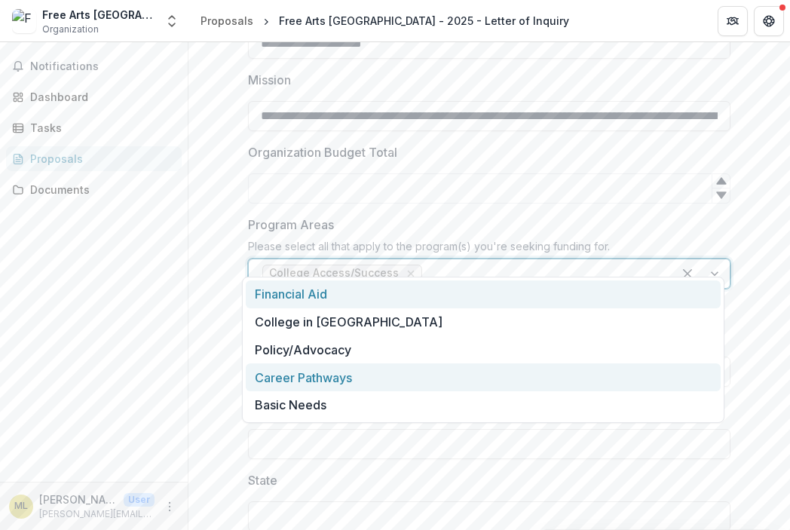
click at [335, 385] on div "Career Pathways" at bounding box center [483, 378] width 475 height 28
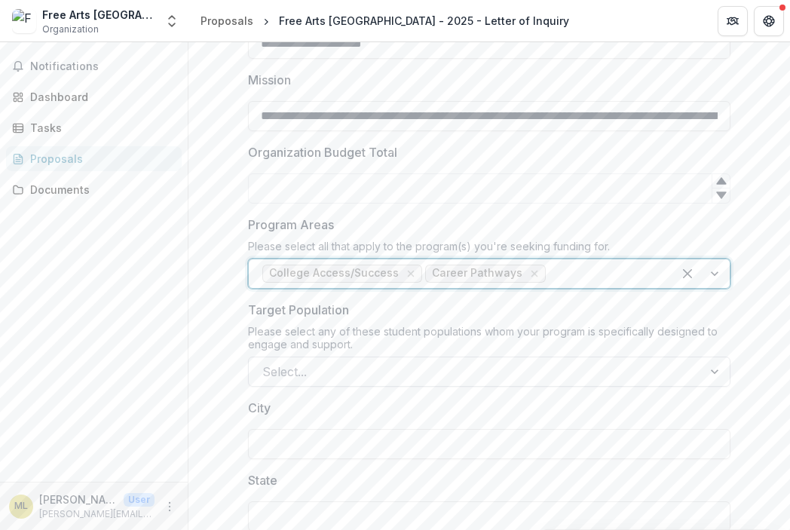
click at [324, 361] on div at bounding box center [475, 371] width 427 height 21
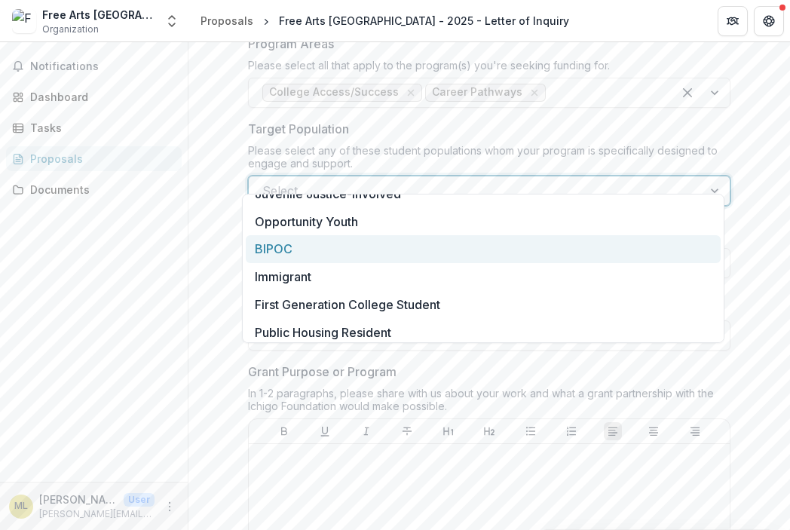
scroll to position [0, 0]
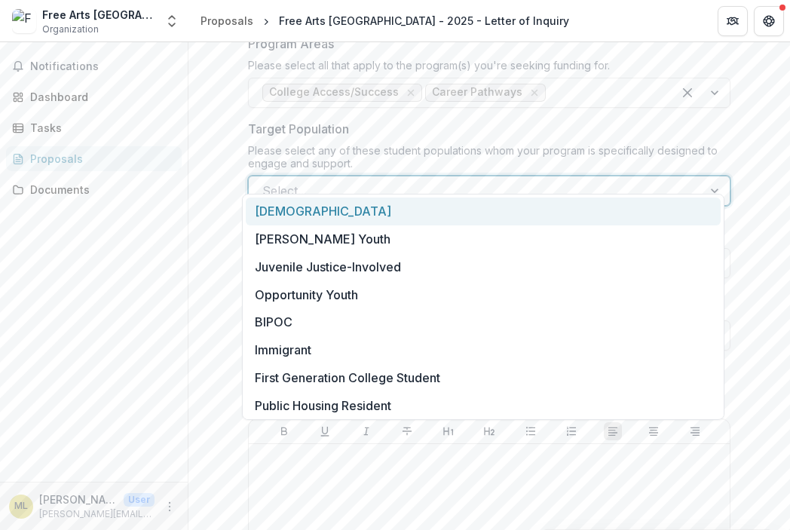
click at [712, 176] on div at bounding box center [716, 190] width 27 height 29
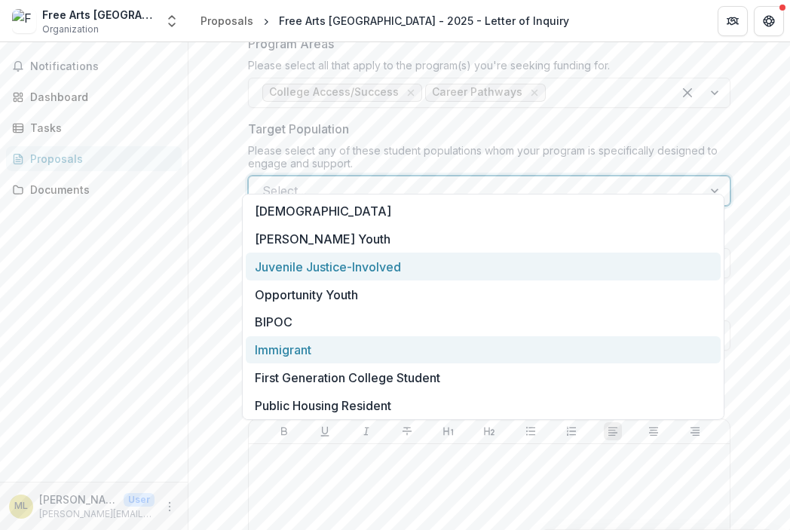
scroll to position [87, 0]
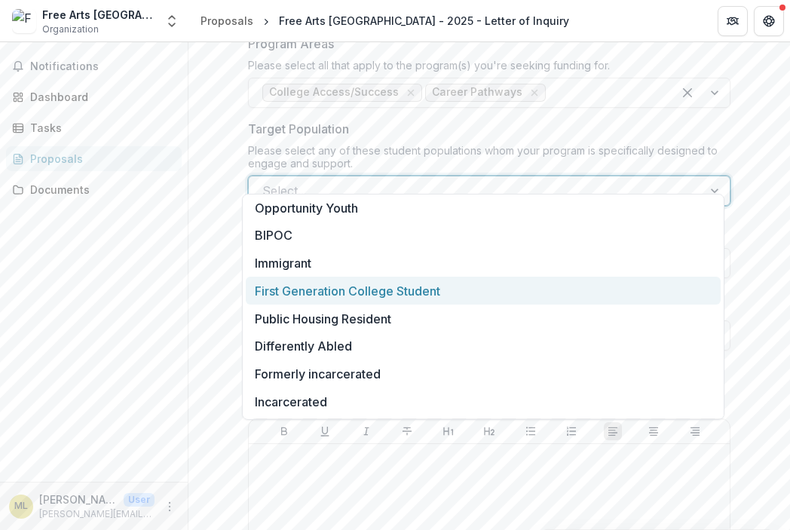
click at [195, 241] on div "**********" at bounding box center [490, 122] width 602 height 1862
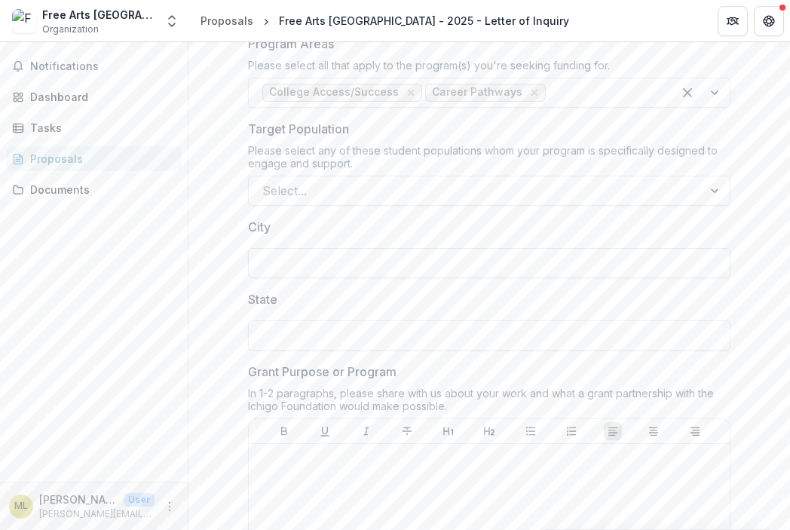
click at [277, 248] on input "City" at bounding box center [489, 263] width 483 height 30
type input "********"
type input "**"
click at [238, 370] on div "**********" at bounding box center [489, 122] width 507 height 1862
drag, startPoint x: 265, startPoint y: 354, endPoint x: 467, endPoint y: 385, distance: 203.6
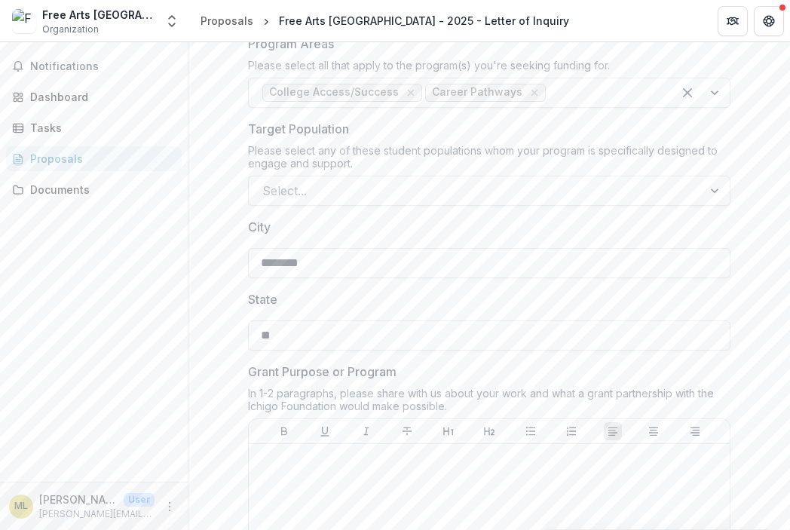
click at [467, 385] on div "Grant Purpose or Program In 1-2 paragraphs, please share with us about your wor…" at bounding box center [489, 526] width 483 height 327
copy div "Grant Purpose or Program In 1-2 paragraphs, please share with us about your wor…"
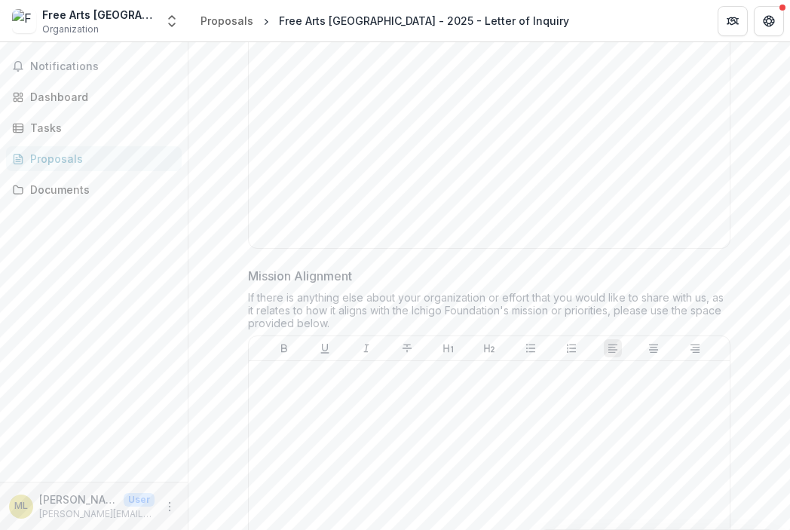
scroll to position [1539, 0]
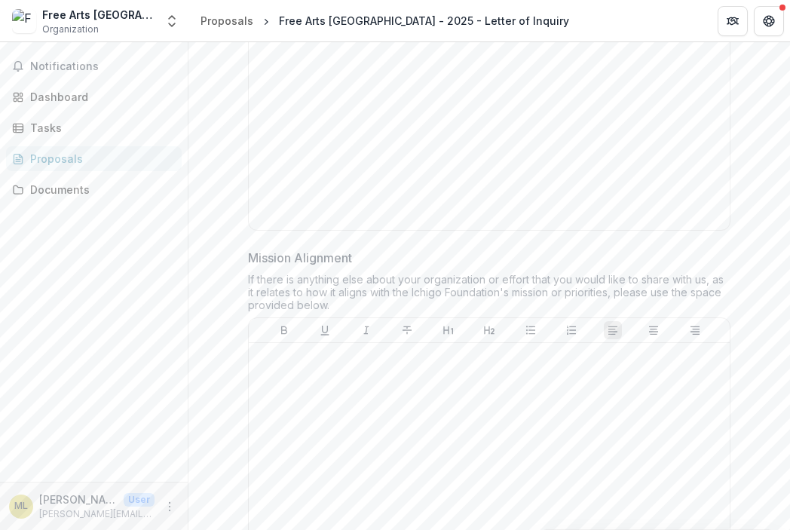
drag, startPoint x: 236, startPoint y: 236, endPoint x: 353, endPoint y: 284, distance: 126.5
copy div "Mission Alignment If there is anything else about your organization or effort t…"
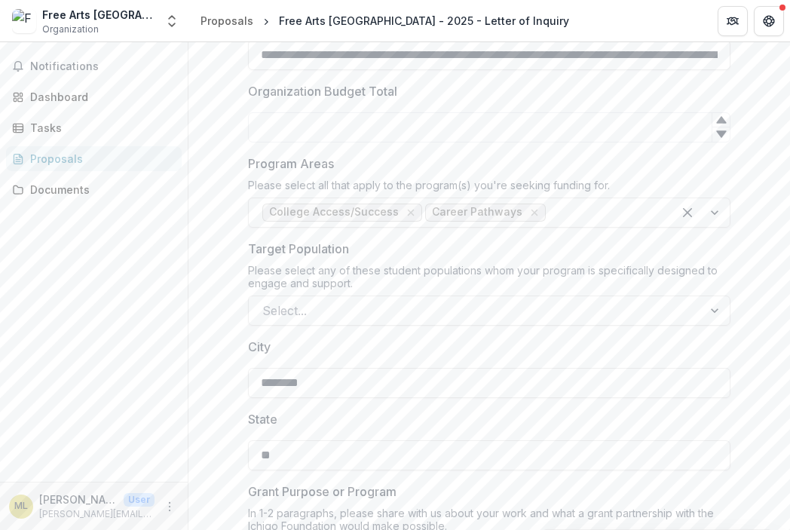
scroll to position [1012, 0]
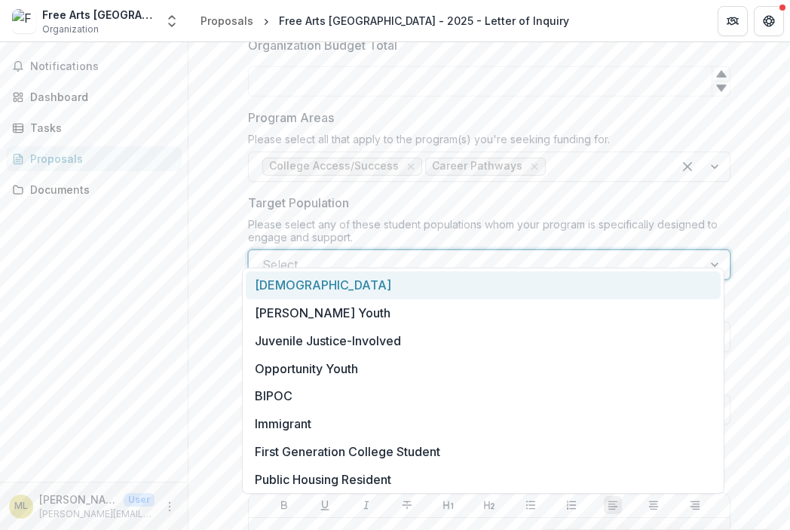
click at [709, 250] on div at bounding box center [716, 264] width 27 height 29
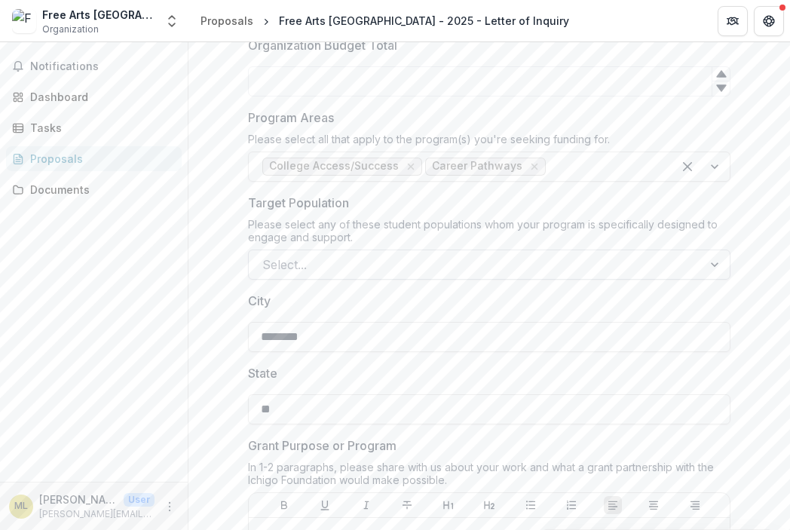
click at [711, 250] on div at bounding box center [716, 264] width 27 height 29
click at [286, 254] on div at bounding box center [475, 264] width 427 height 21
click at [467, 254] on div at bounding box center [475, 264] width 427 height 21
click at [338, 254] on div at bounding box center [475, 264] width 427 height 21
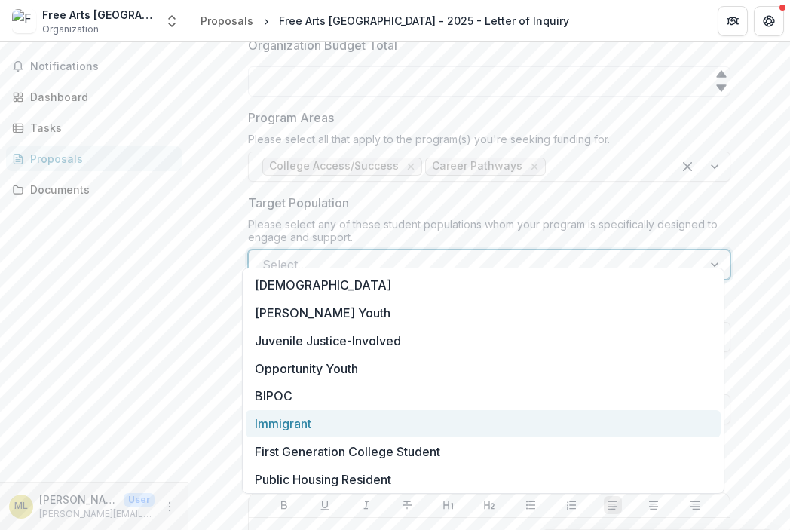
scroll to position [87, 0]
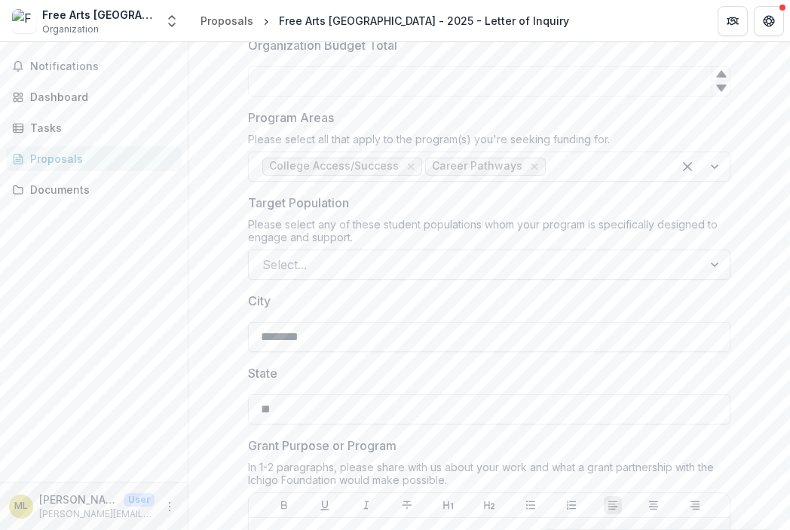
click at [618, 254] on div at bounding box center [475, 264] width 427 height 21
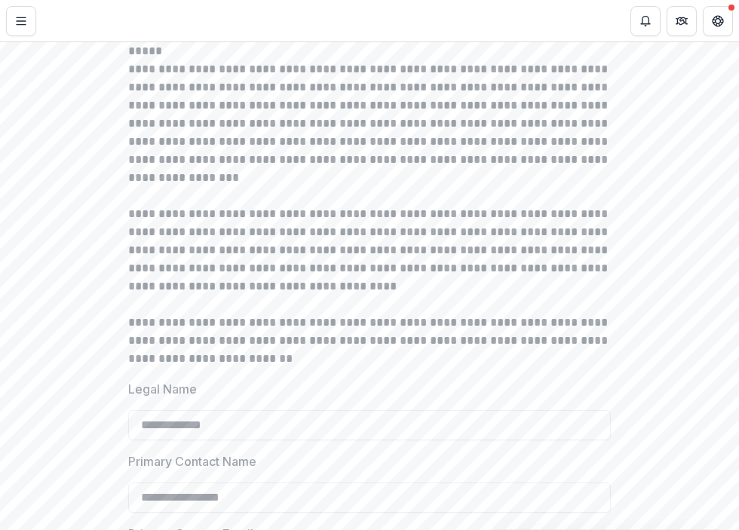
scroll to position [0, 0]
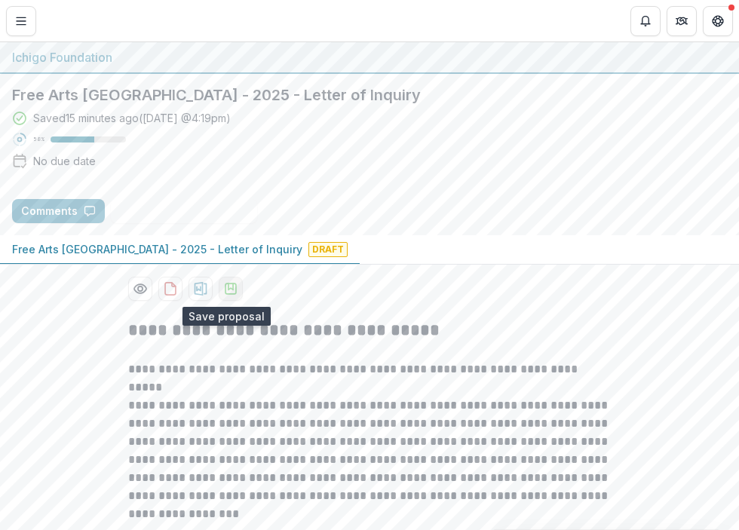
click at [223, 293] on icon "download-proposal" at bounding box center [230, 288] width 15 height 15
click at [20, 20] on icon "Toggle Menu" at bounding box center [21, 21] width 12 height 12
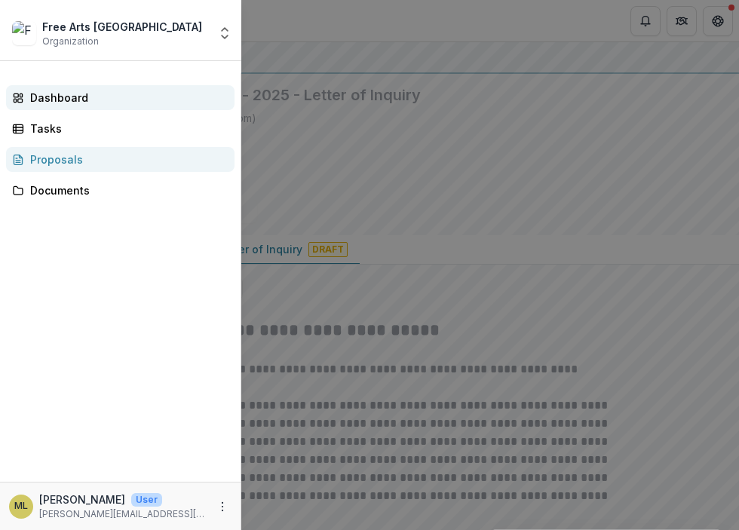
click at [78, 91] on div "Dashboard" at bounding box center [126, 98] width 192 height 16
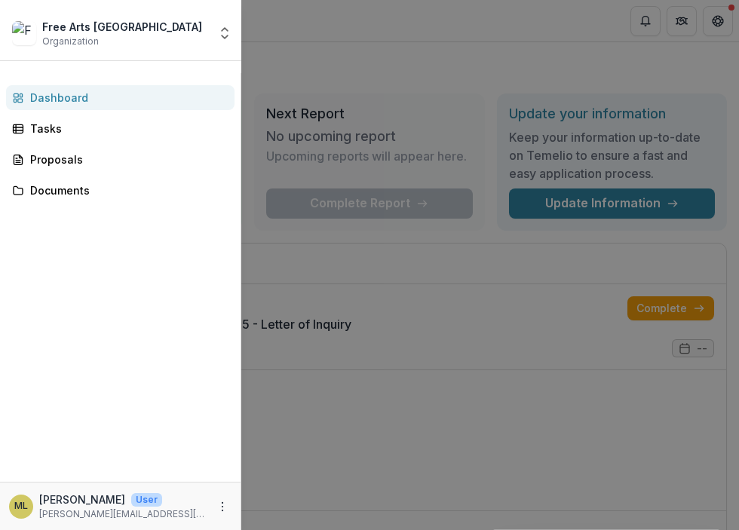
click at [300, 323] on div "Free Arts NYC Organization Nonprofits Free Arts NYC Team Settings Settings Dash…" at bounding box center [369, 265] width 739 height 530
